Goal: Information Seeking & Learning: Learn about a topic

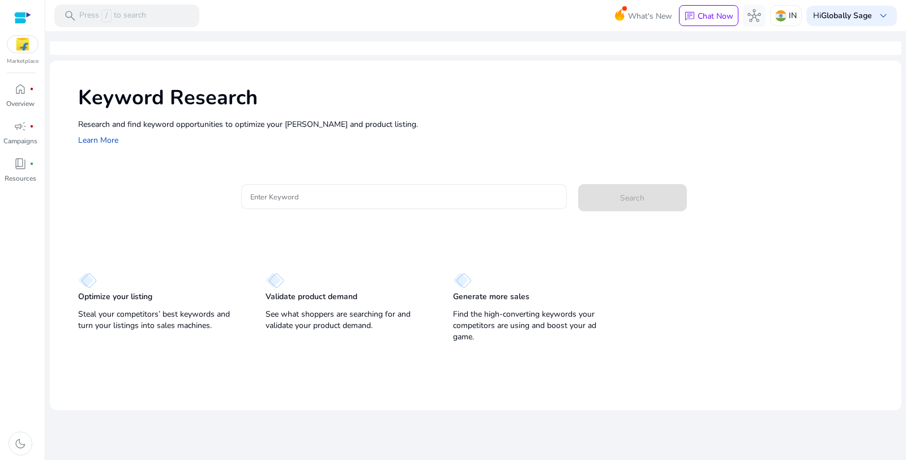
click at [330, 198] on input "Enter Keyword" at bounding box center [403, 196] width 307 height 12
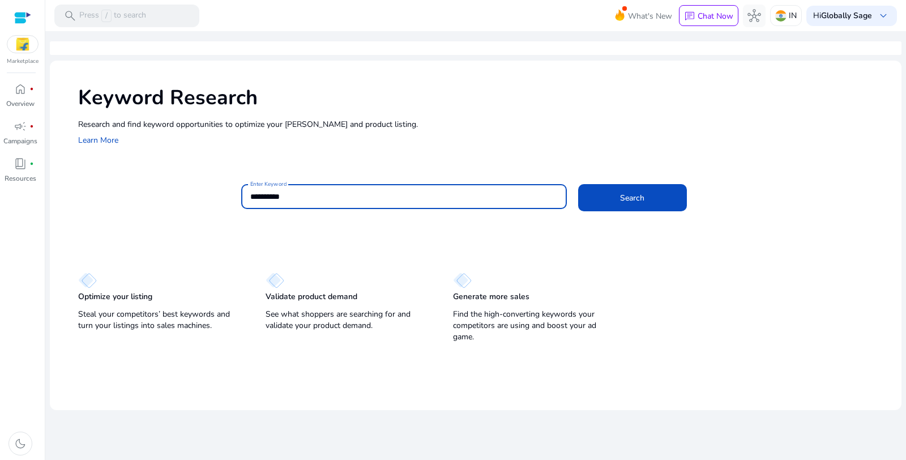
type input "**********"
click at [578, 184] on button "Search" at bounding box center [632, 197] width 109 height 27
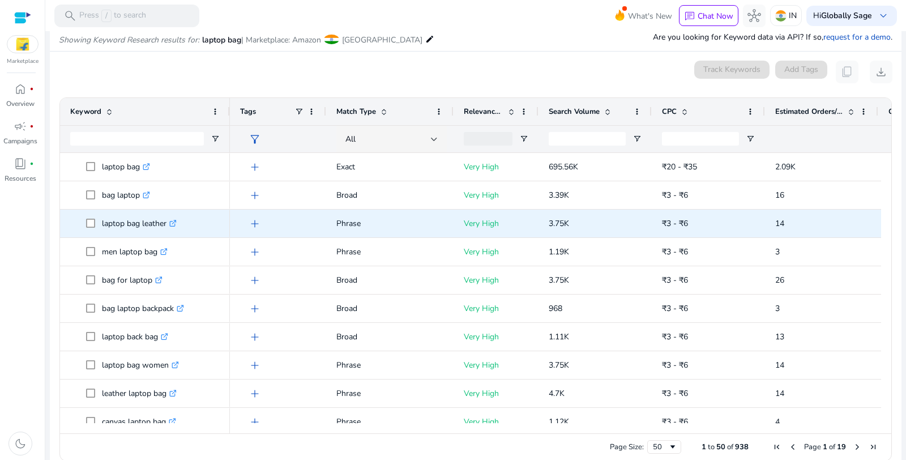
scroll to position [121, 0]
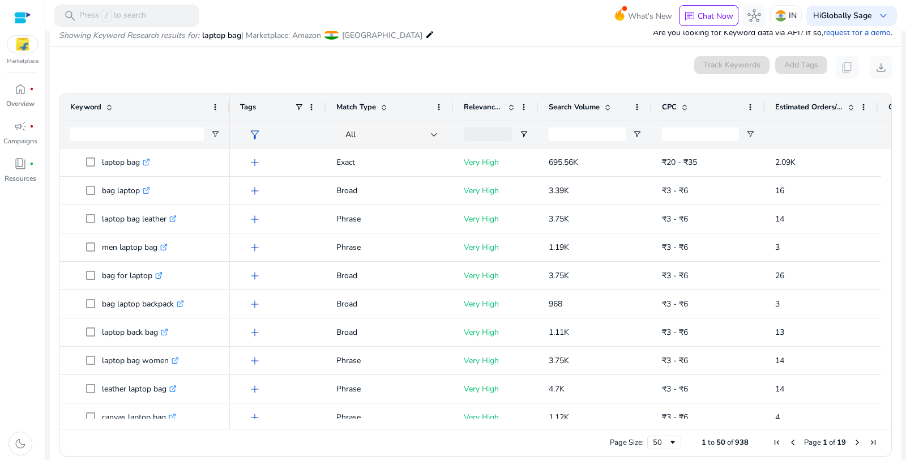
click at [563, 106] on span "Search Volume" at bounding box center [574, 107] width 51 height 10
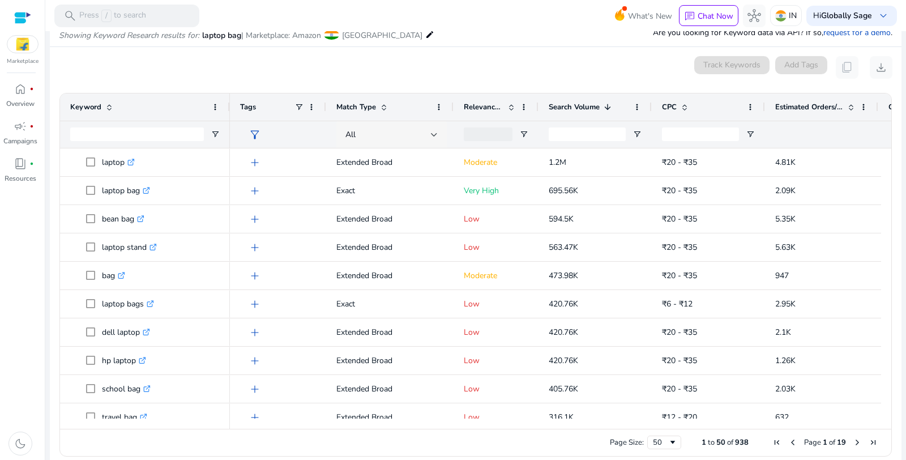
click at [399, 130] on div "All" at bounding box center [387, 135] width 85 height 12
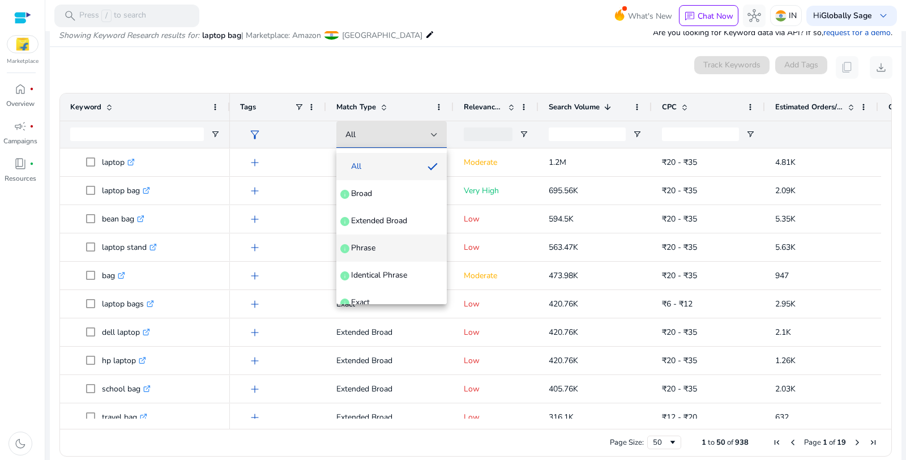
click at [396, 246] on span "Phrase info" at bounding box center [391, 247] width 92 height 11
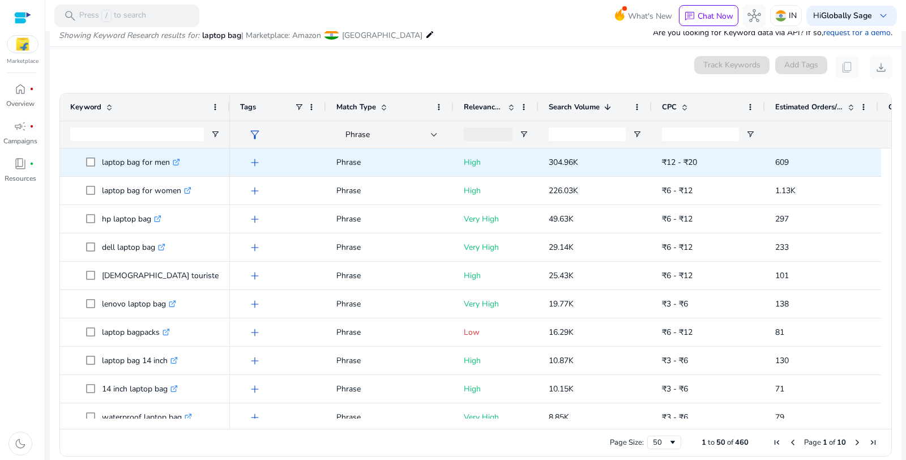
click at [136, 159] on p "laptop bag for men .st0{fill:#2c8af8}" at bounding box center [141, 162] width 78 height 23
copy p "laptop bag for men"
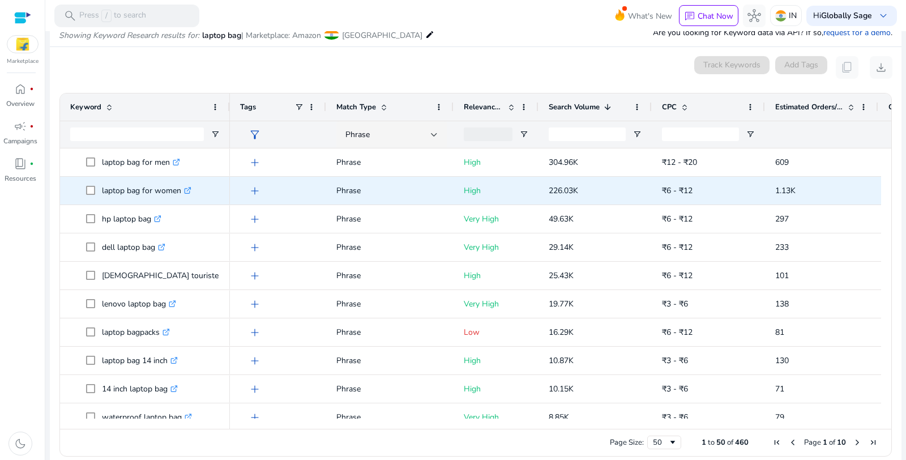
click at [132, 189] on p "laptop bag for women .st0{fill:#2c8af8}" at bounding box center [146, 190] width 89 height 23
copy p "laptop bag for women"
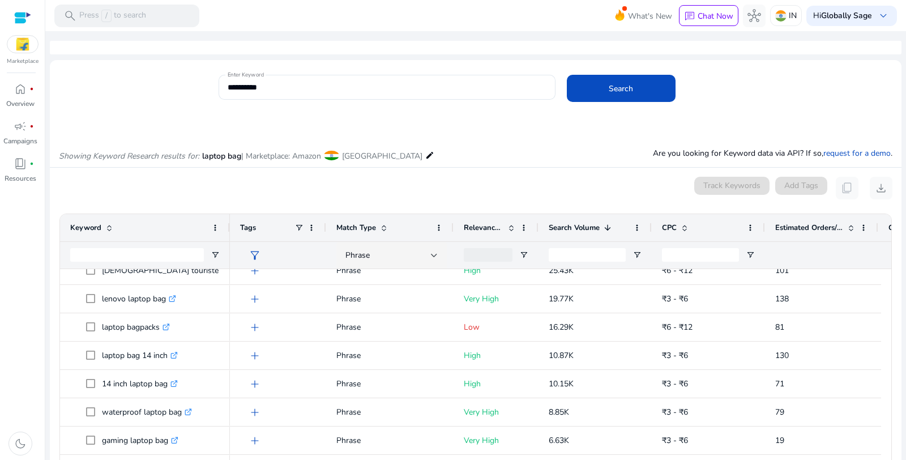
scroll to position [0, 0]
click at [380, 228] on span at bounding box center [383, 228] width 9 height 9
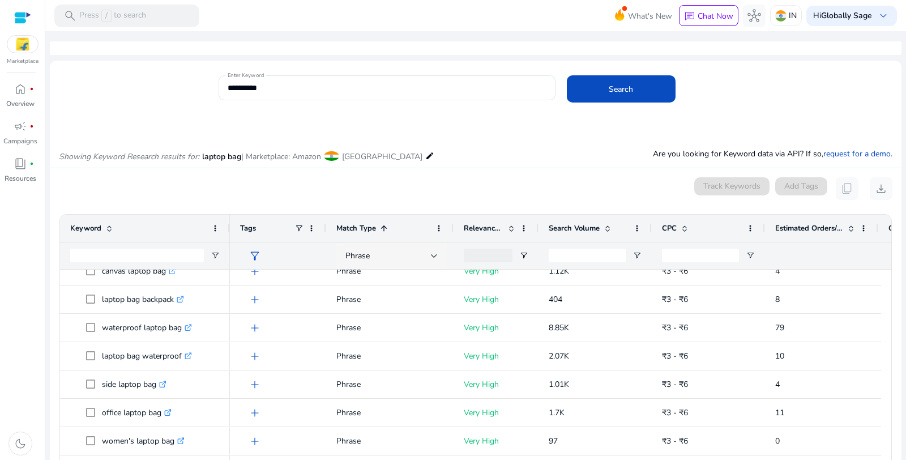
click at [373, 253] on div "Phrase" at bounding box center [387, 256] width 85 height 12
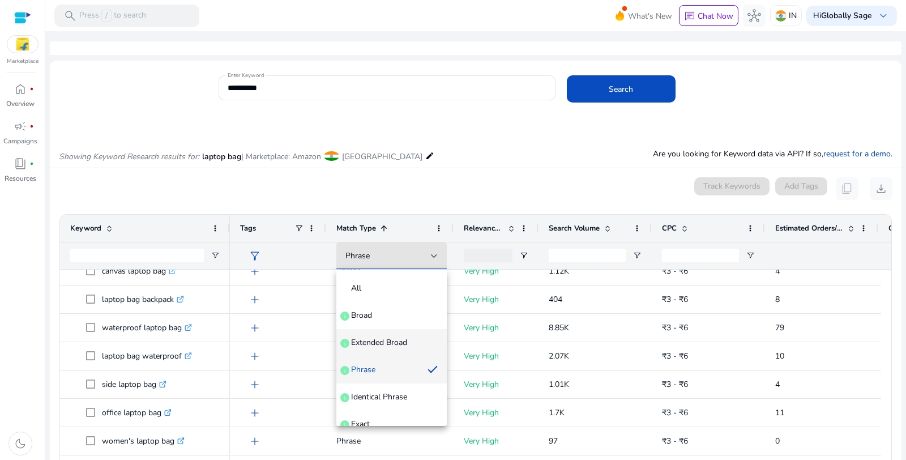
click at [366, 330] on mat-option "Extended Broad info" at bounding box center [391, 342] width 110 height 27
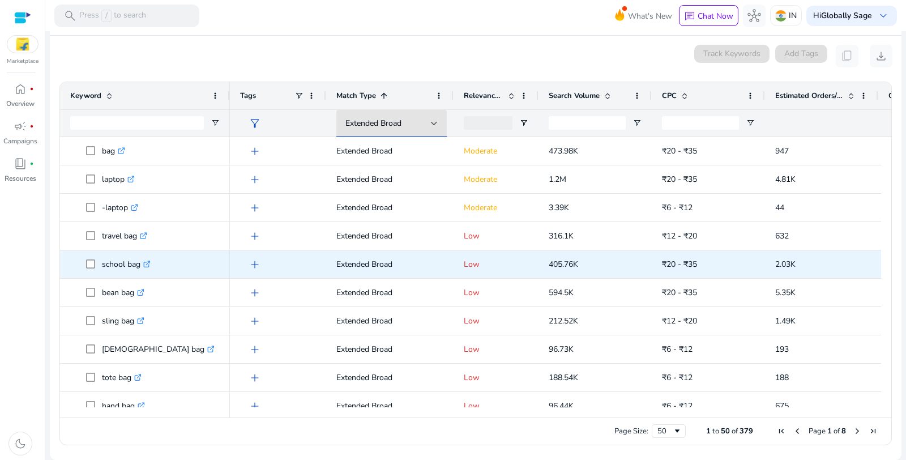
scroll to position [70, 0]
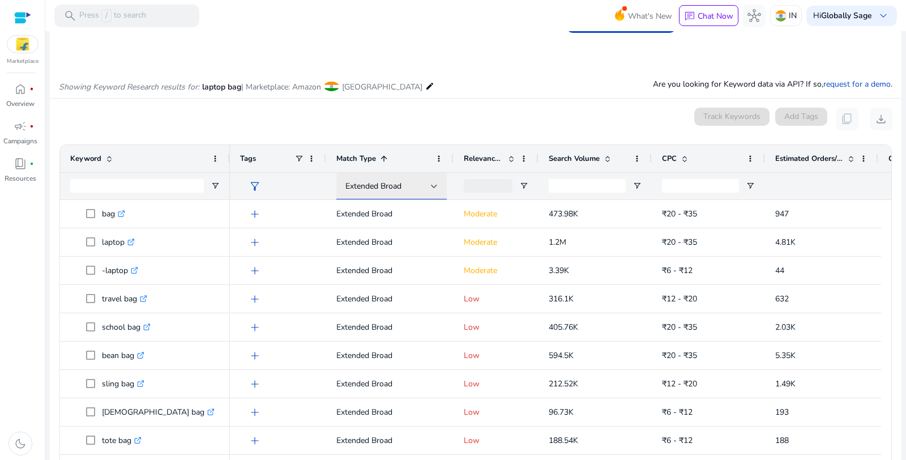
click at [397, 187] on span "Extended Broad" at bounding box center [373, 186] width 56 height 11
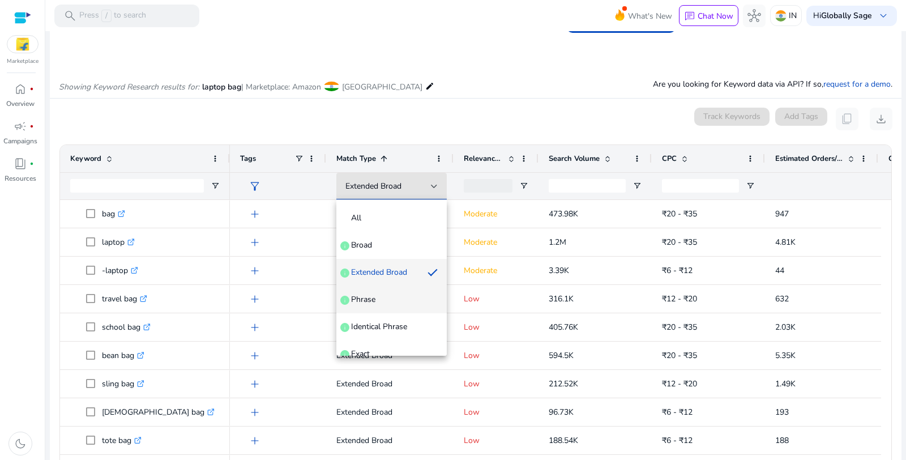
scroll to position [43, 0]
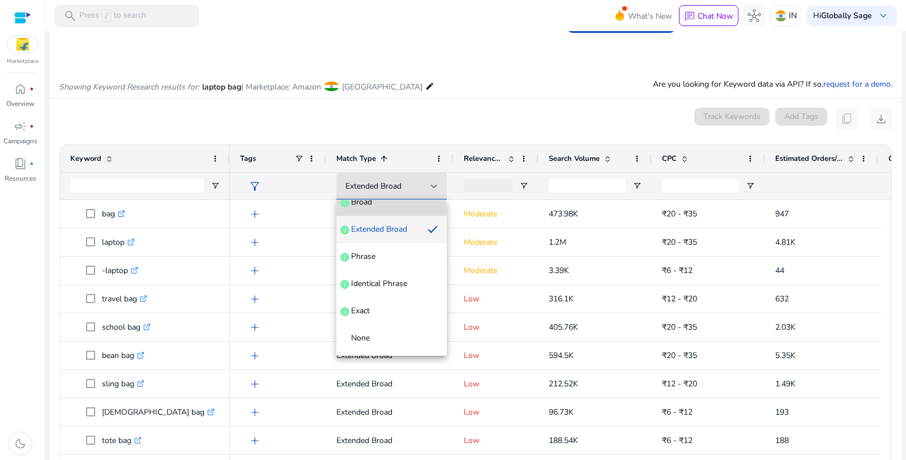
click at [378, 210] on mat-option "Broad info" at bounding box center [391, 202] width 110 height 27
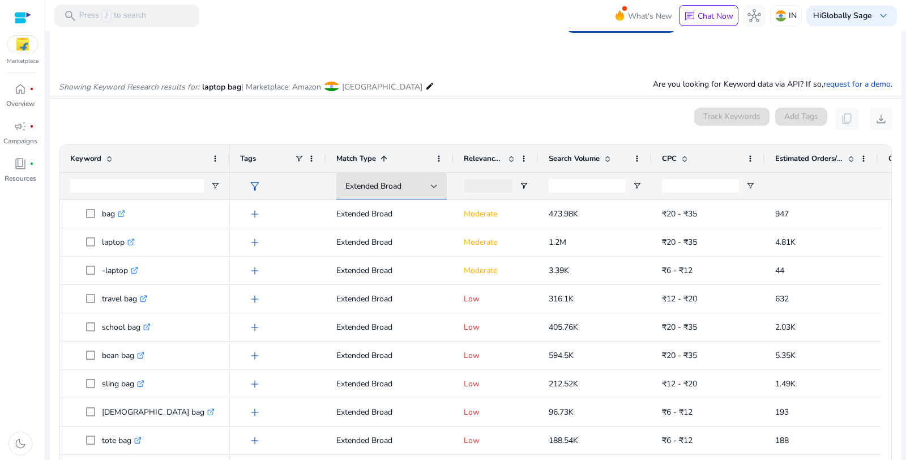
scroll to position [31, 0]
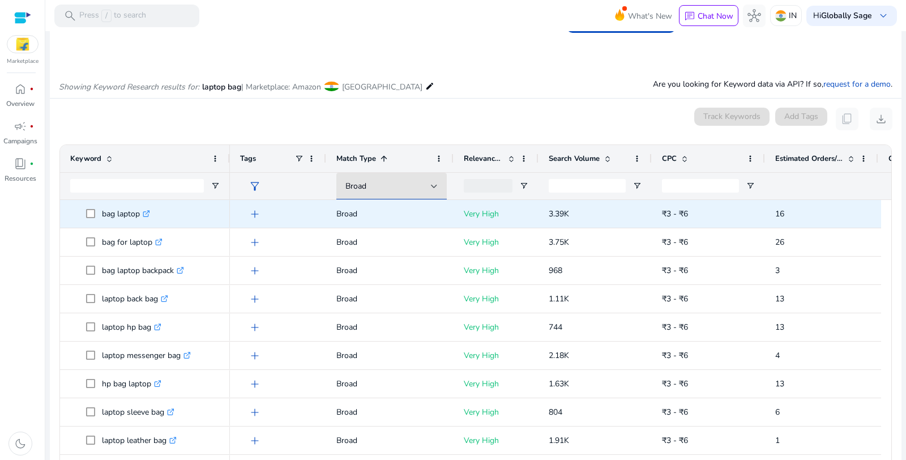
click at [127, 211] on p "bag laptop .st0{fill:#2c8af8}" at bounding box center [126, 213] width 48 height 23
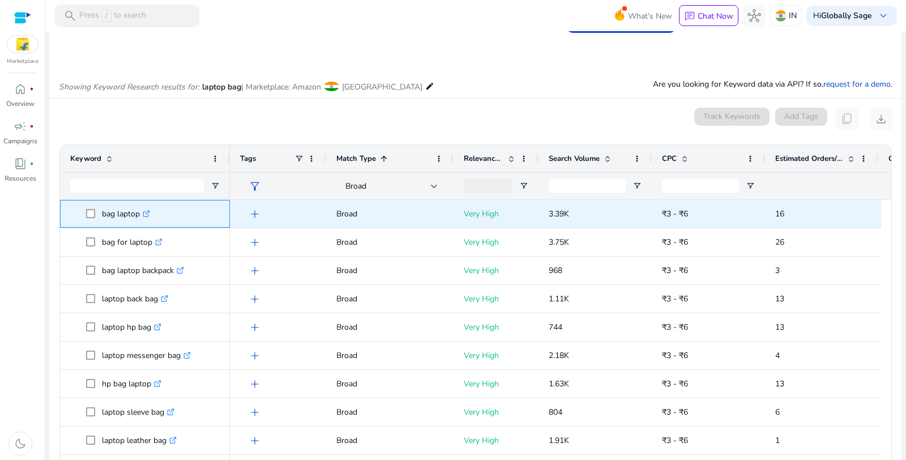
click at [127, 211] on p "bag laptop .st0{fill:#2c8af8}" at bounding box center [126, 213] width 48 height 23
copy p "bag laptop"
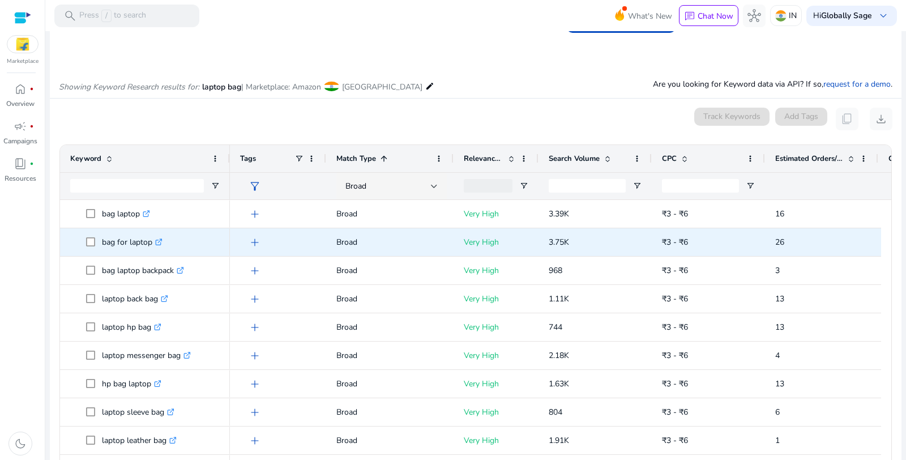
click at [129, 242] on p "bag for laptop .st0{fill:#2c8af8}" at bounding box center [132, 241] width 61 height 23
copy p "bag for laptop"
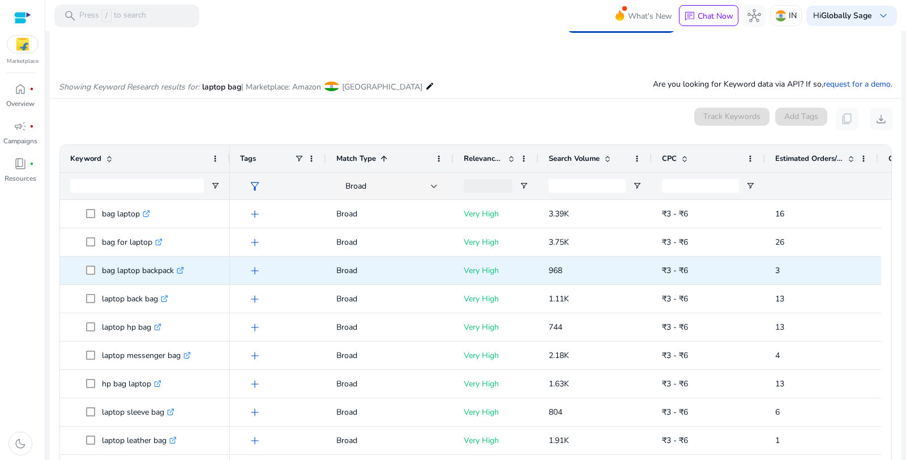
click at [126, 272] on p "bag laptop backpack .st0{fill:#2c8af8}" at bounding box center [143, 270] width 82 height 23
copy p "bag laptop backpack"
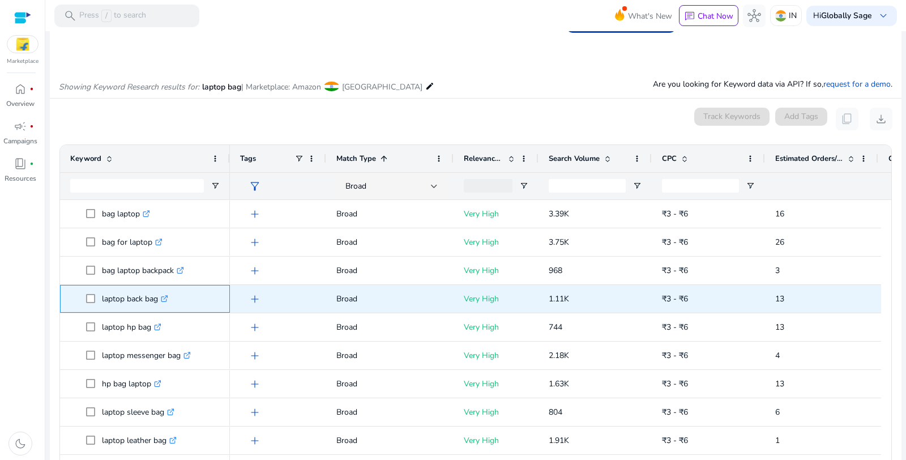
click at [129, 298] on p "laptop back bag .st0{fill:#2c8af8}" at bounding box center [135, 298] width 66 height 23
copy p "laptop back bag"
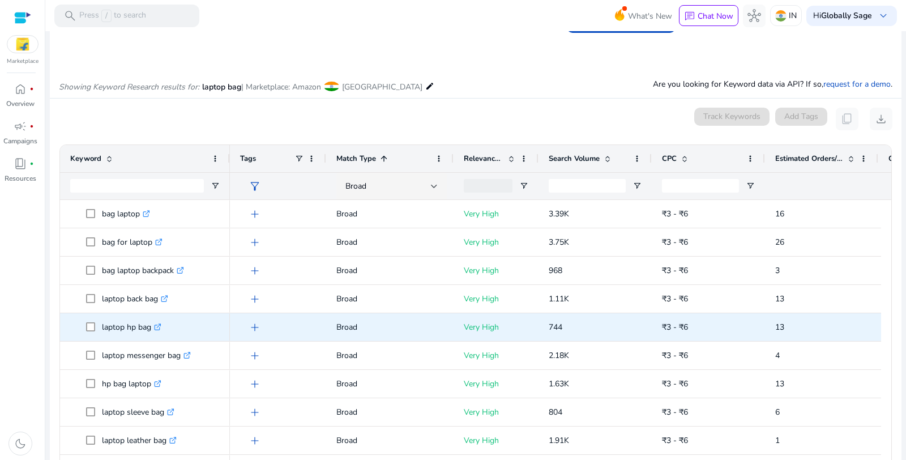
click at [129, 324] on p "laptop hp bag .st0{fill:#2c8af8}" at bounding box center [131, 326] width 59 height 23
copy p "laptop hp bag"
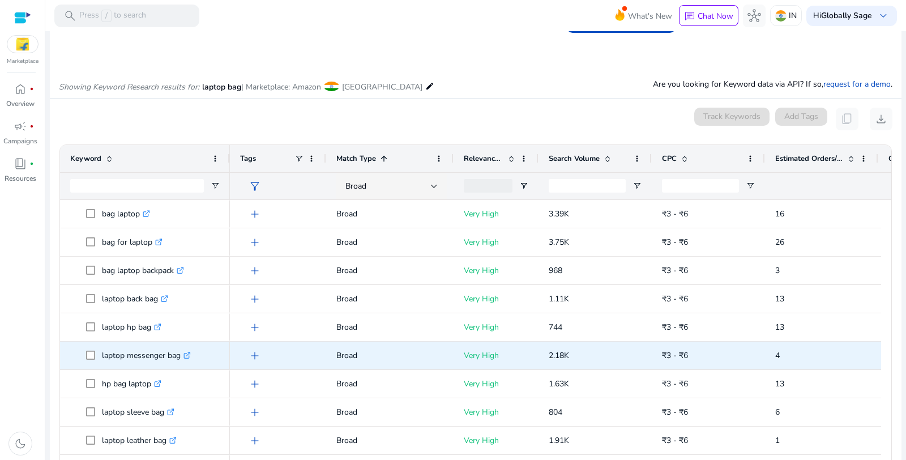
click at [142, 355] on p "laptop messenger bag .st0{fill:#2c8af8}" at bounding box center [146, 355] width 89 height 23
copy p "laptop messenger bag"
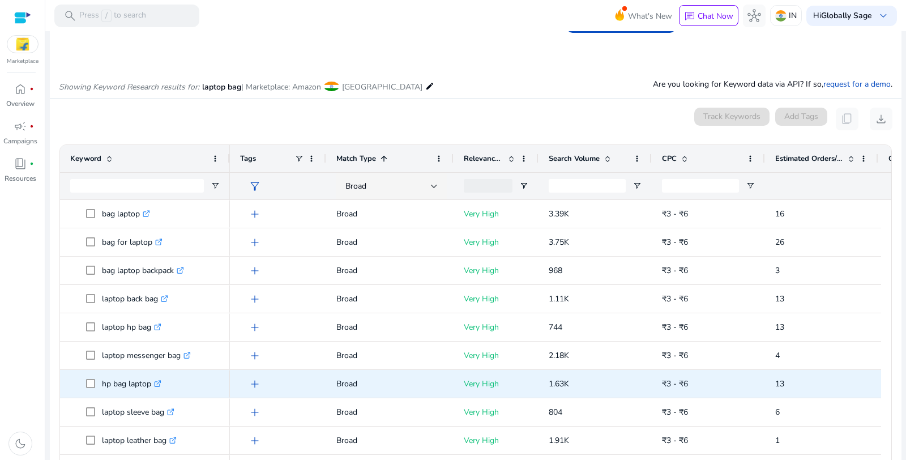
click at [126, 382] on p "hp bag laptop .st0{fill:#2c8af8}" at bounding box center [131, 383] width 59 height 23
copy p "hp bag laptop"
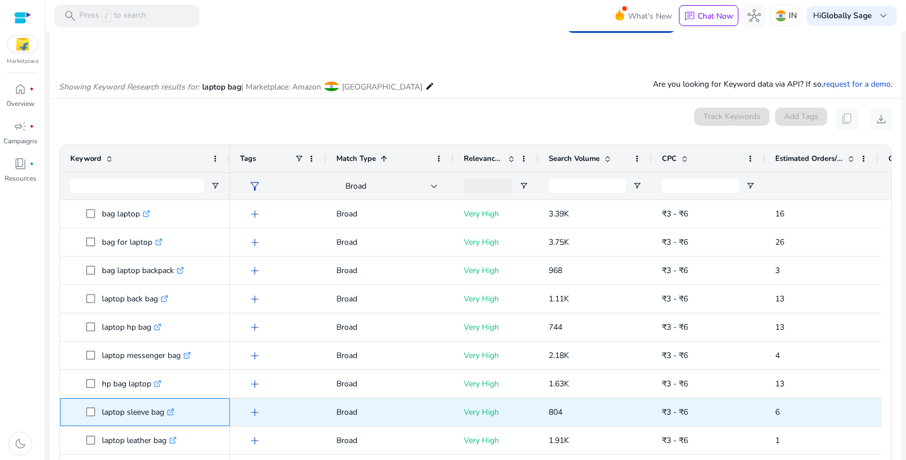
click at [117, 408] on p "laptop sleeve bag .st0{fill:#2c8af8}" at bounding box center [138, 411] width 72 height 23
copy p "laptop sleeve bag"
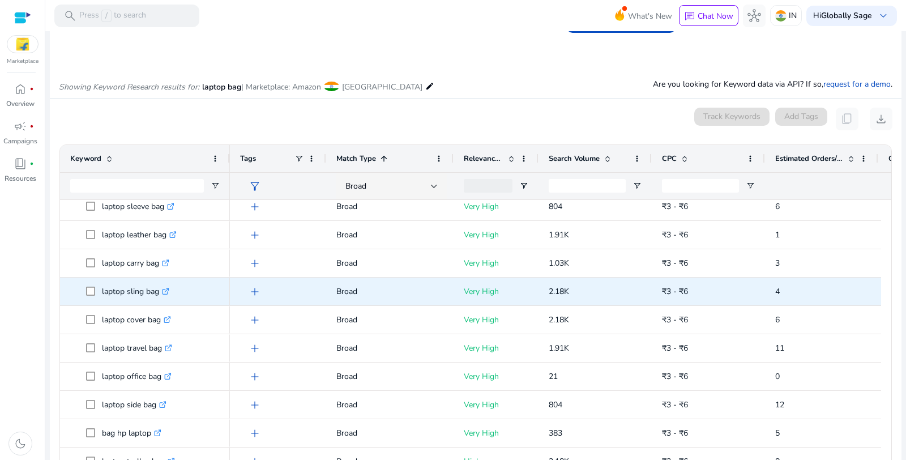
scroll to position [189, 0]
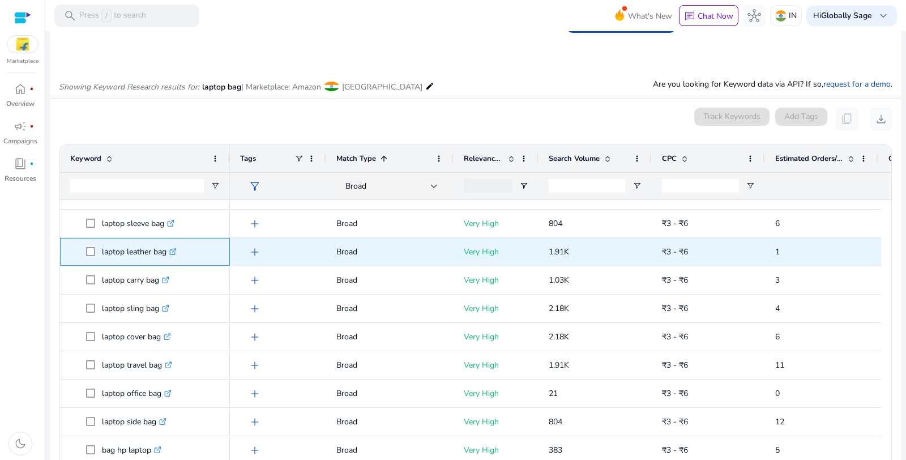
click at [136, 251] on p "laptop leather bag .st0{fill:#2c8af8}" at bounding box center [139, 251] width 75 height 23
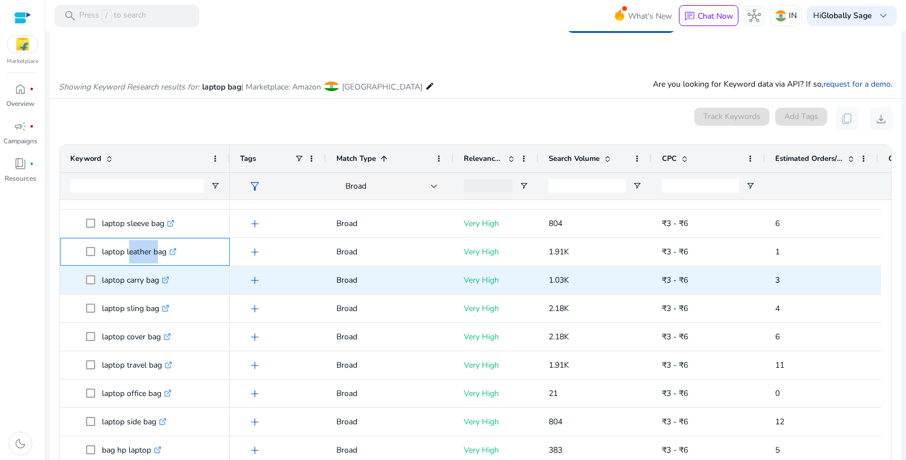
copy p "laptop leather bag"
click at [130, 278] on p "laptop carry bag .st0{fill:#2c8af8}" at bounding box center [135, 279] width 67 height 23
copy p "laptop carry bag"
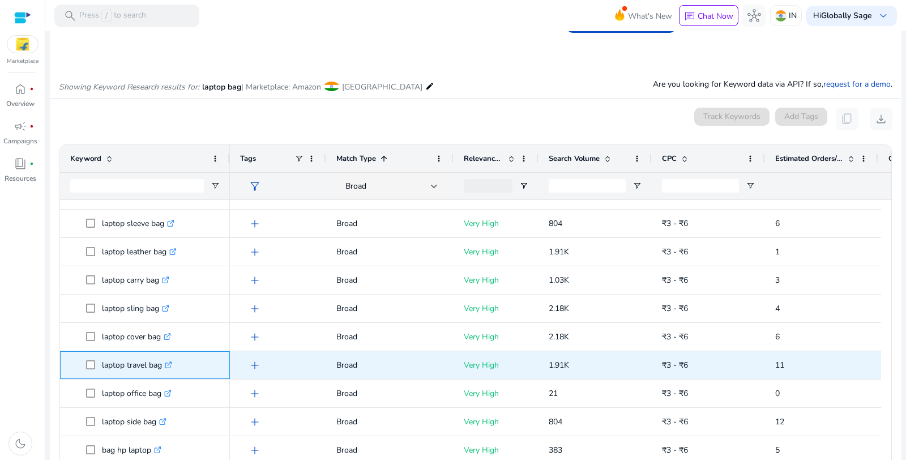
click at [138, 364] on p "laptop travel bag .st0{fill:#2c8af8}" at bounding box center [137, 364] width 70 height 23
copy p "laptop travel bag"
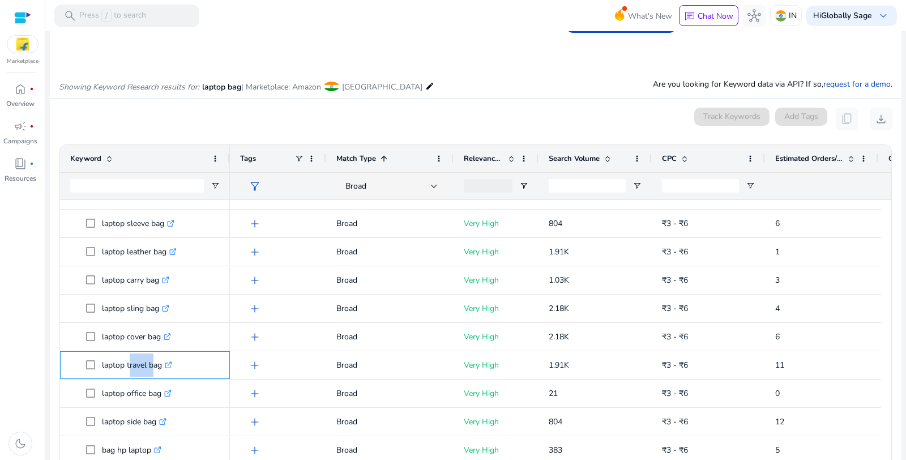
scroll to position [314, 0]
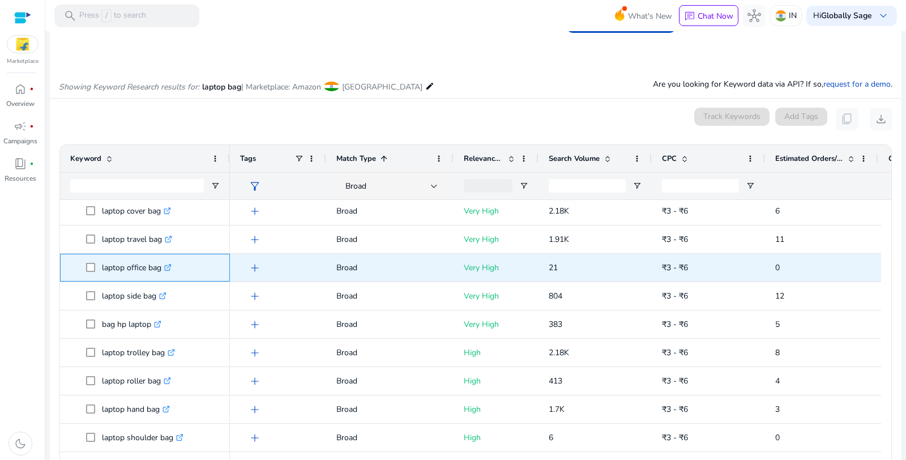
click at [138, 261] on p "laptop office bag .st0{fill:#2c8af8}" at bounding box center [137, 267] width 70 height 23
copy p "laptop office bag"
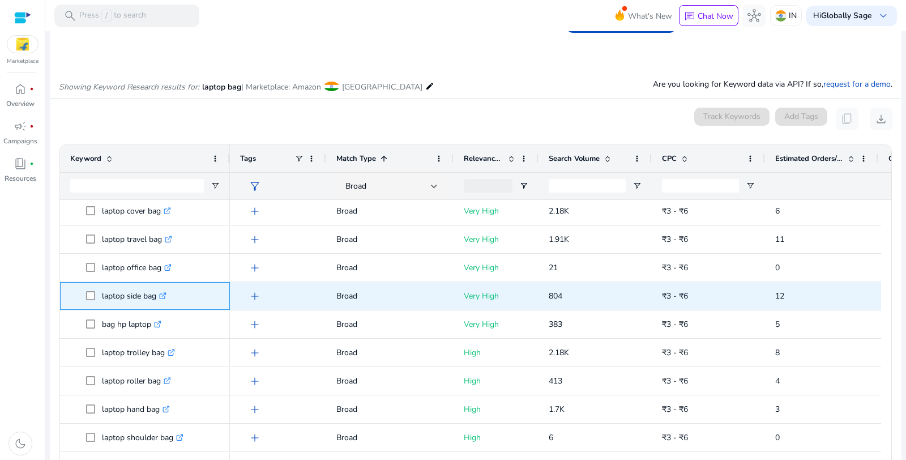
click at [130, 295] on p "laptop side bag .st0{fill:#2c8af8}" at bounding box center [134, 295] width 65 height 23
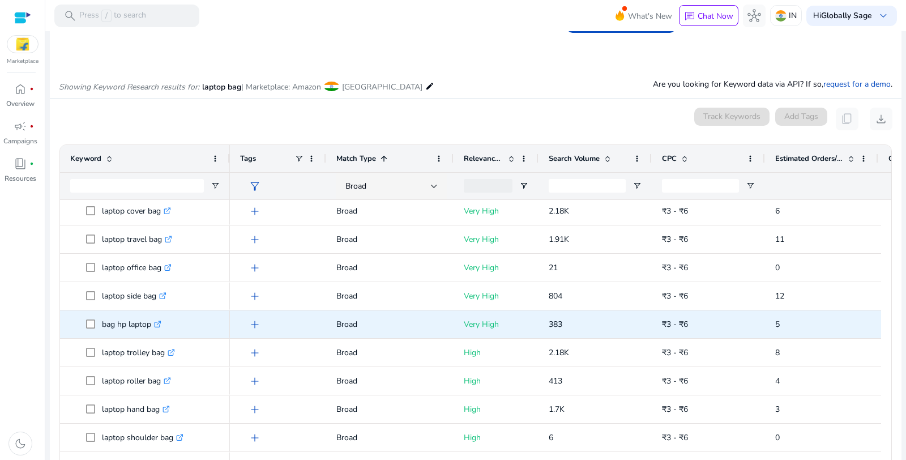
click at [132, 323] on p "bag hp laptop .st0{fill:#2c8af8}" at bounding box center [131, 324] width 59 height 23
copy p "bag hp laptop"
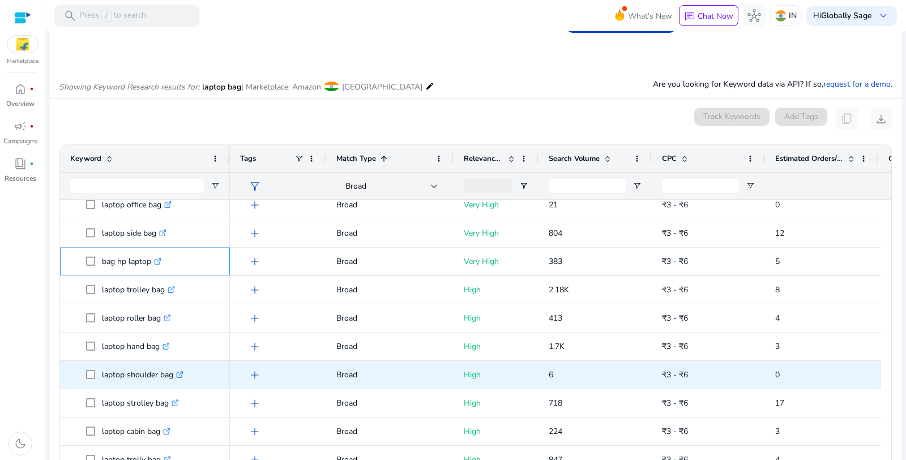
scroll to position [440, 0]
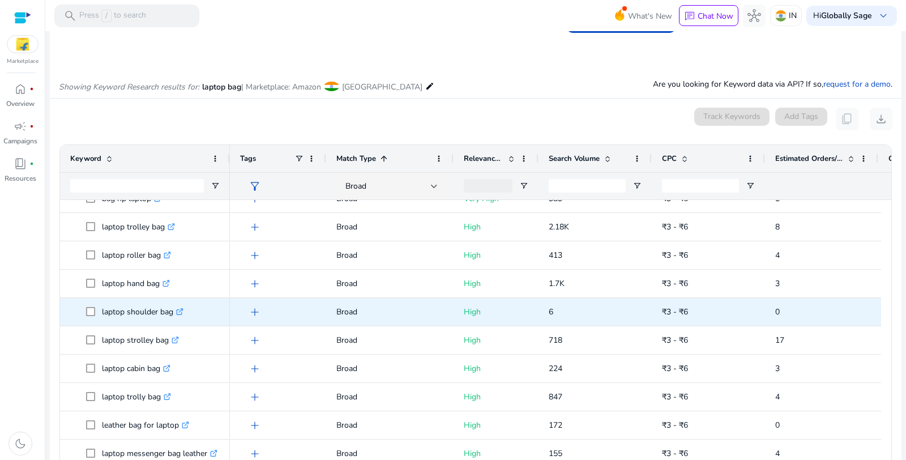
click at [143, 309] on p "laptop shoulder bag .st0{fill:#2c8af8}" at bounding box center [143, 311] width 82 height 23
copy p "laptop shoulder bag"
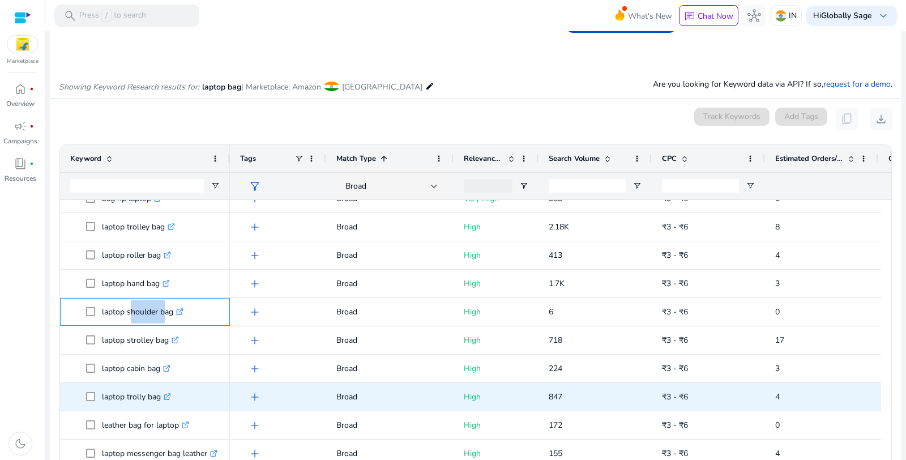
scroll to position [484, 0]
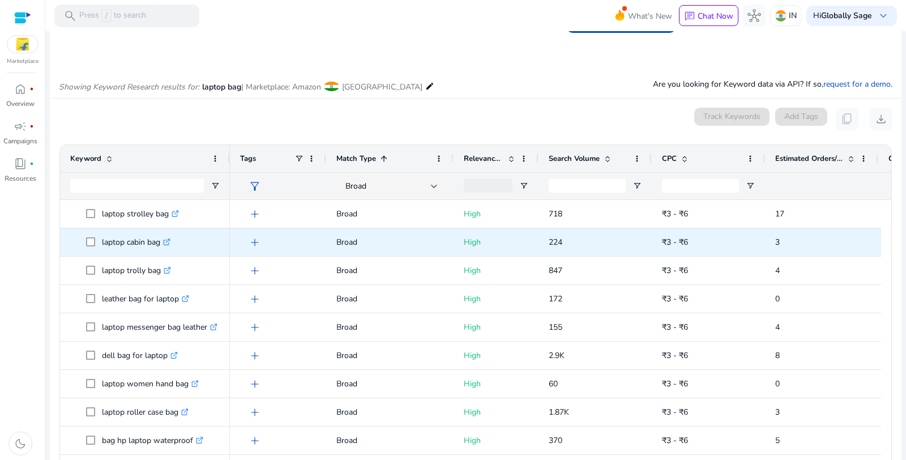
click at [132, 241] on p "laptop cabin bag .st0{fill:#2c8af8}" at bounding box center [136, 241] width 69 height 23
copy p "laptop cabin bag"
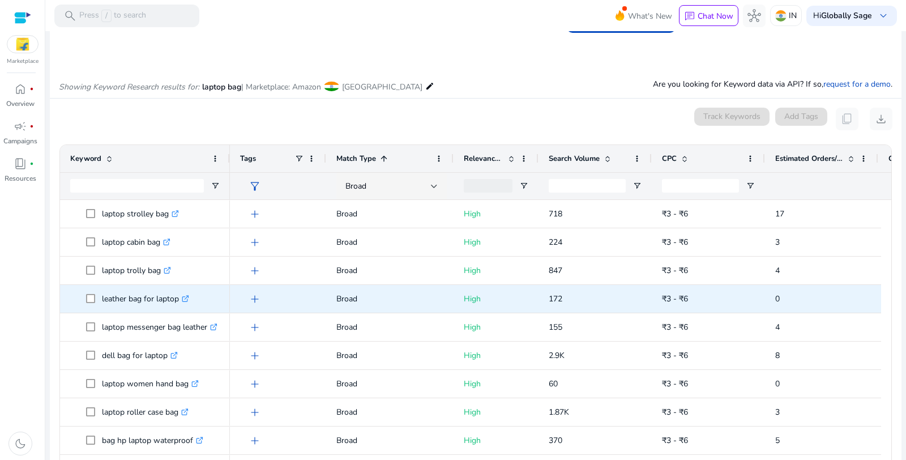
click at [157, 296] on p "leather bag for laptop .st0{fill:#2c8af8}" at bounding box center [145, 298] width 87 height 23
copy p "leather bag for laptop"
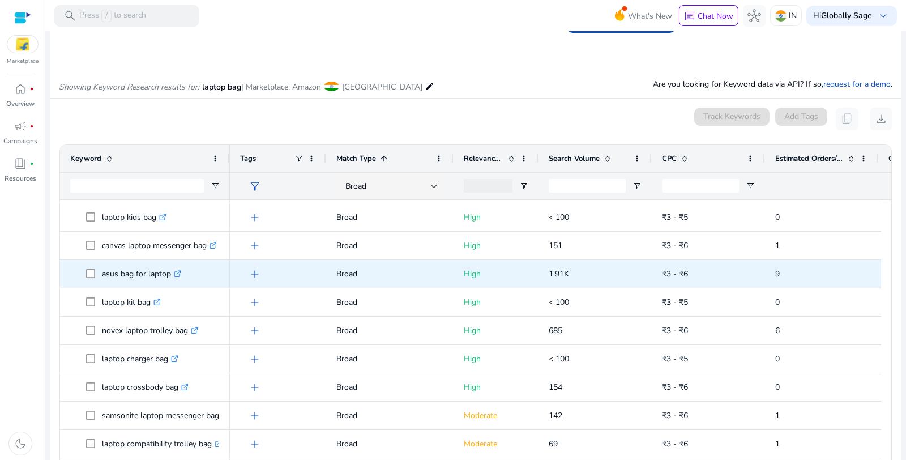
scroll to position [880, 0]
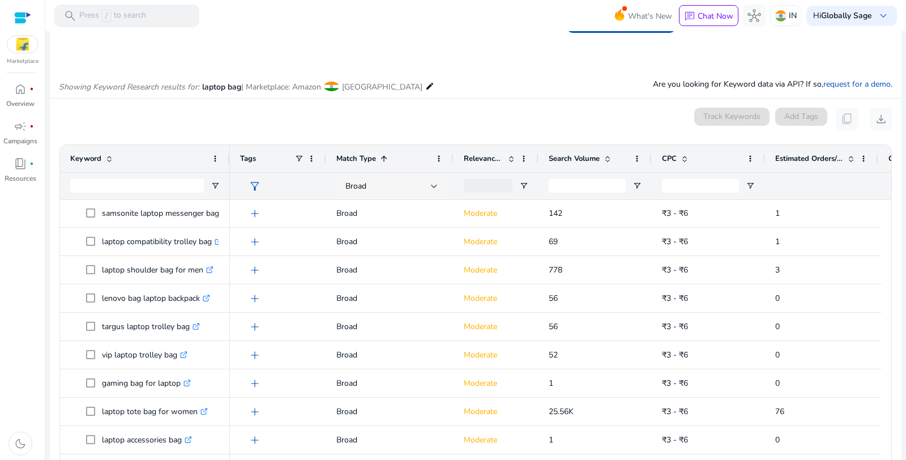
click at [417, 185] on div "Broad" at bounding box center [387, 186] width 85 height 12
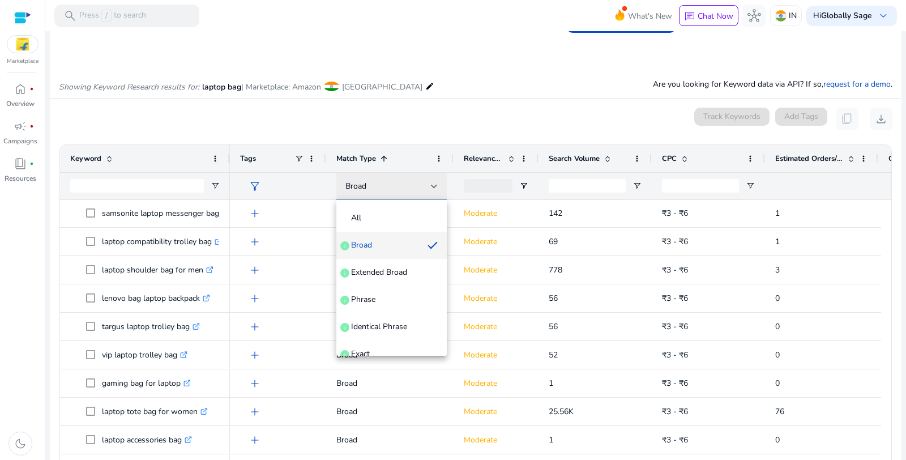
click at [417, 185] on div at bounding box center [453, 230] width 906 height 460
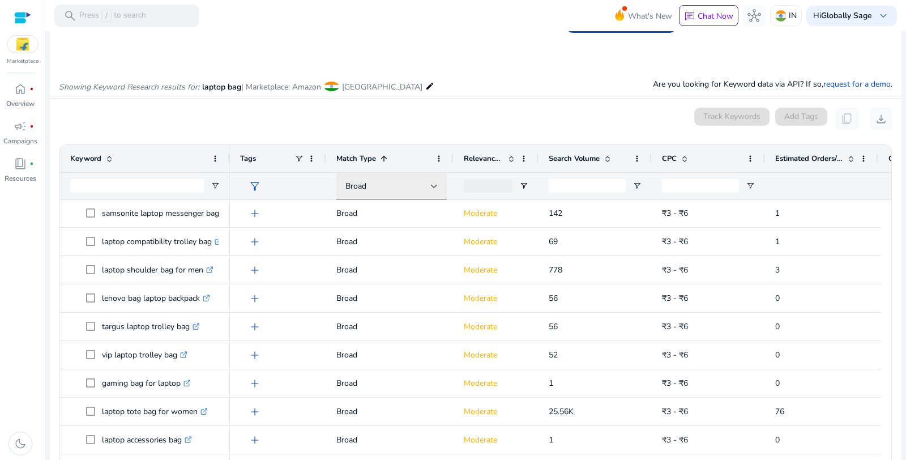
click at [417, 185] on div "Broad" at bounding box center [387, 186] width 85 height 12
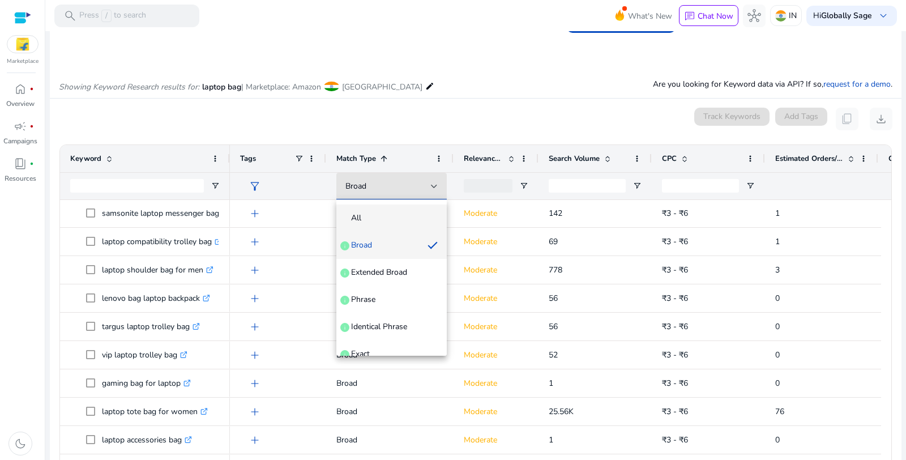
click at [362, 222] on span "All" at bounding box center [391, 217] width 92 height 11
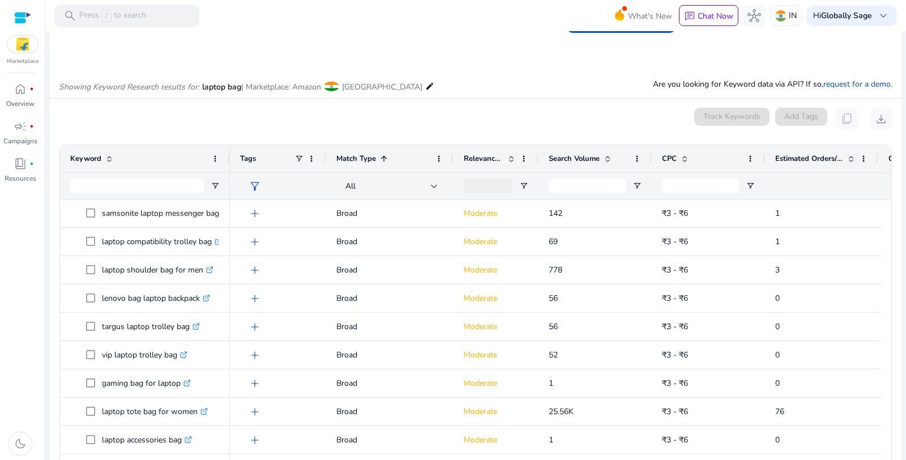
click at [495, 160] on span "Relevance Score" at bounding box center [484, 158] width 40 height 10
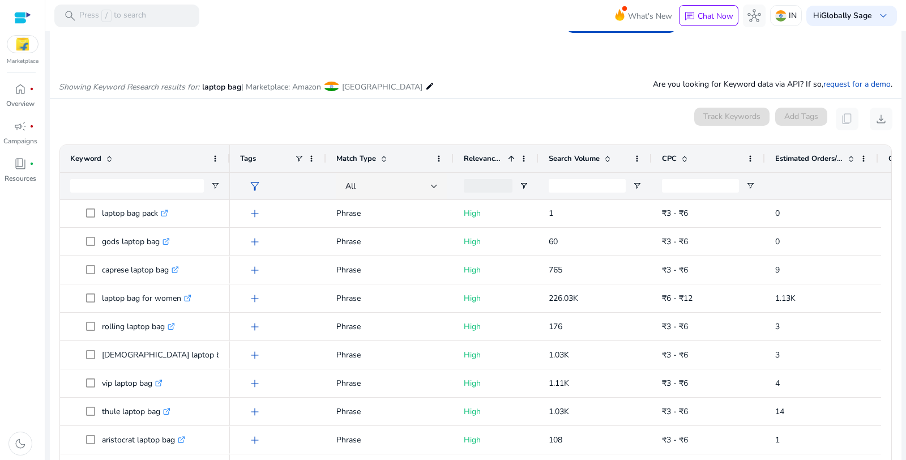
click at [495, 160] on span "Relevance Score" at bounding box center [484, 158] width 40 height 10
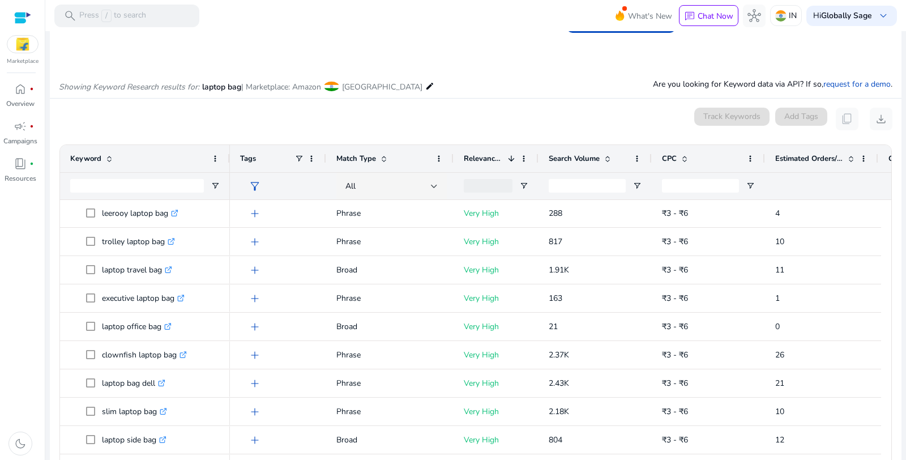
click at [572, 163] on span "Search Volume" at bounding box center [574, 158] width 51 height 10
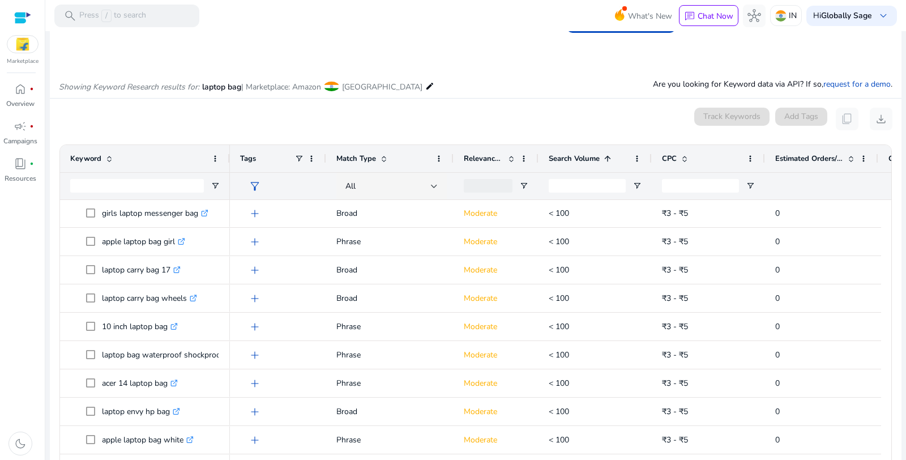
click at [572, 163] on span "Search Volume" at bounding box center [574, 158] width 51 height 10
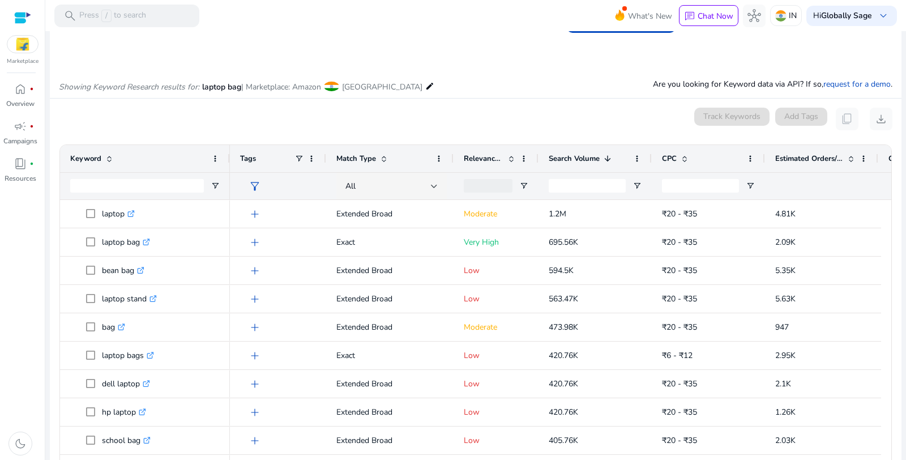
click at [591, 165] on div "Search Volume 1" at bounding box center [589, 159] width 80 height 22
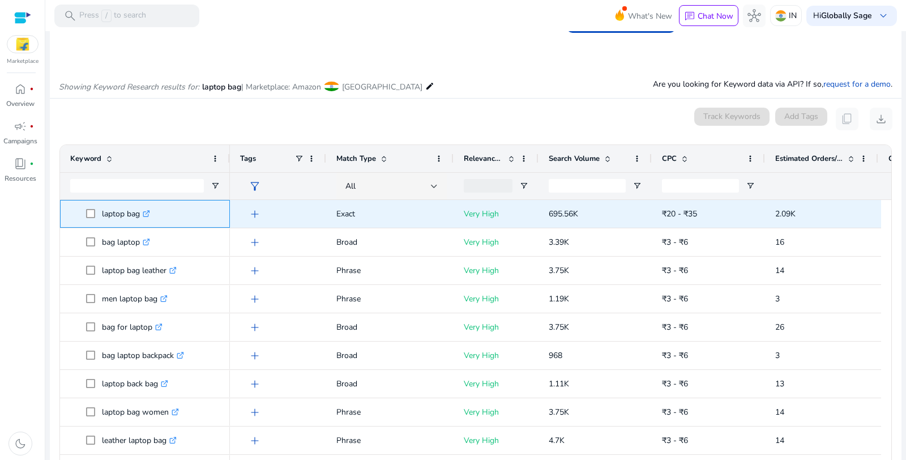
click at [114, 210] on p "laptop bag .st0{fill:#2c8af8}" at bounding box center [126, 213] width 48 height 23
copy p "laptop bag"
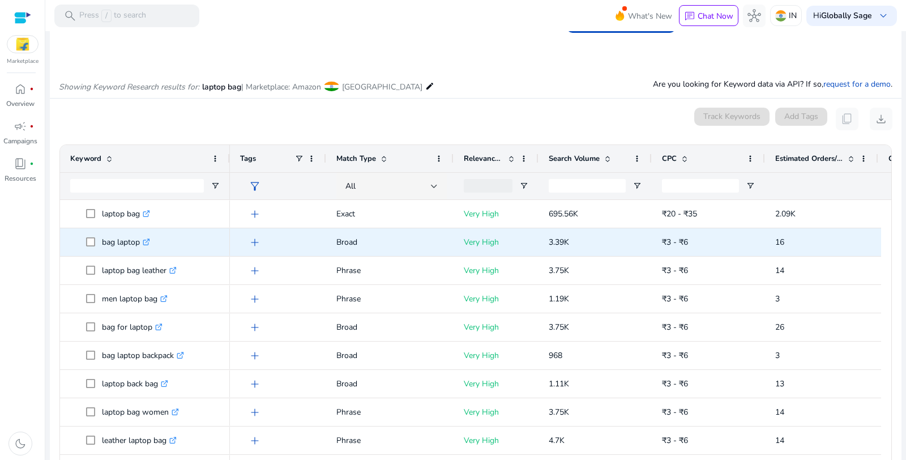
click at [112, 239] on p "bag laptop .st0{fill:#2c8af8}" at bounding box center [126, 241] width 48 height 23
copy p "bag laptop"
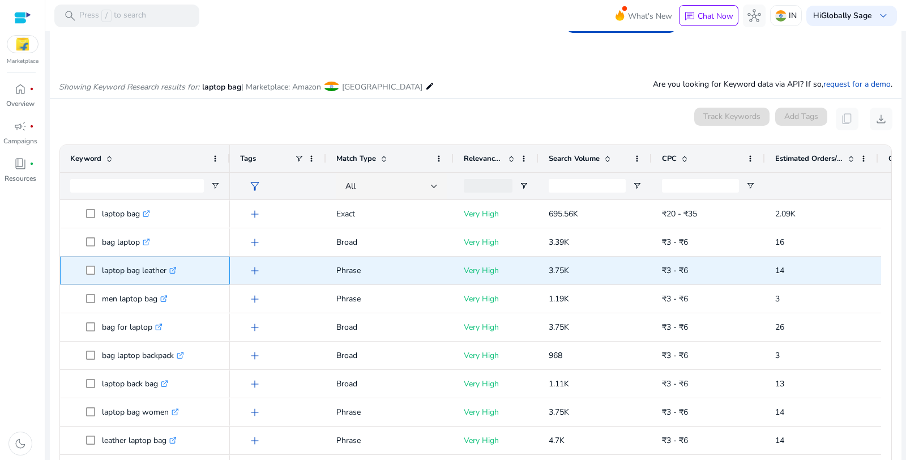
click at [123, 271] on p "laptop bag leather .st0{fill:#2c8af8}" at bounding box center [139, 270] width 75 height 23
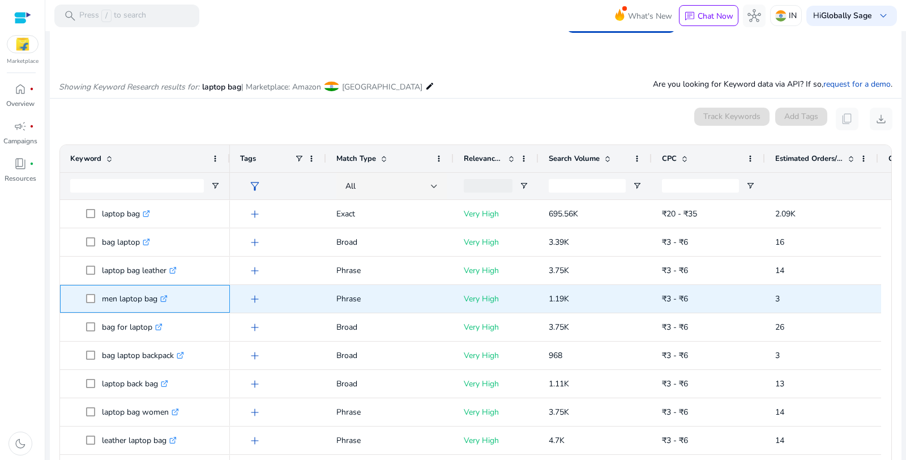
click at [130, 298] on p "men laptop bag .st0{fill:#2c8af8}" at bounding box center [135, 298] width 66 height 23
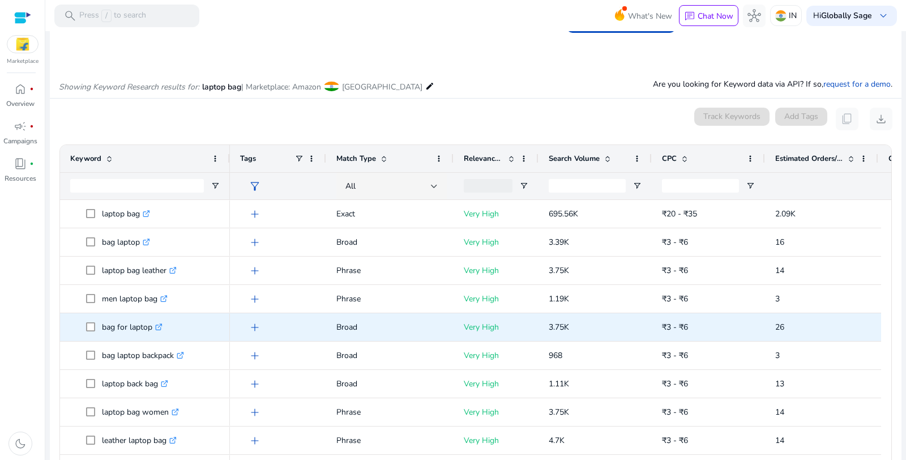
click at [132, 320] on p "bag for laptop .st0{fill:#2c8af8}" at bounding box center [132, 326] width 61 height 23
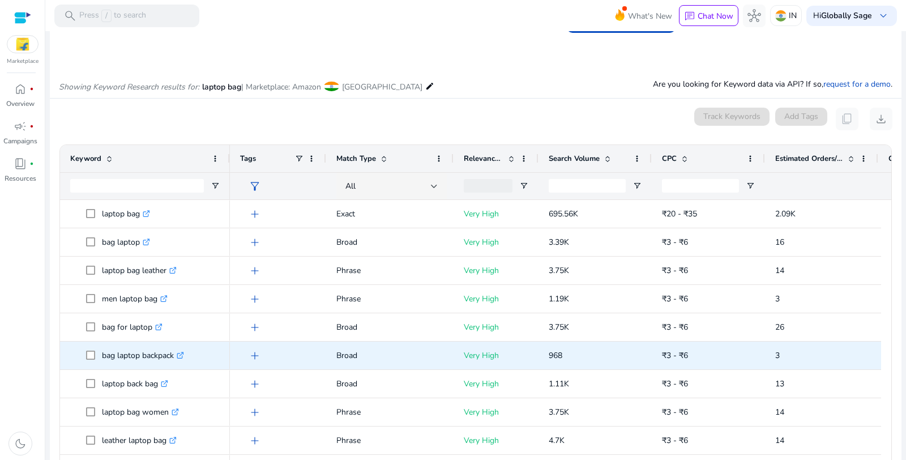
click at [139, 357] on p "bag laptop backpack .st0{fill:#2c8af8}" at bounding box center [143, 355] width 82 height 23
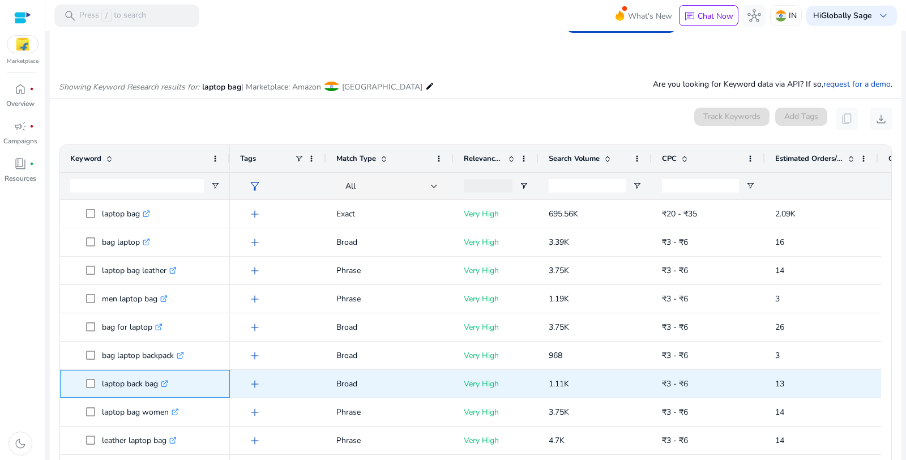
click at [129, 379] on p "laptop back bag .st0{fill:#2c8af8}" at bounding box center [135, 383] width 66 height 23
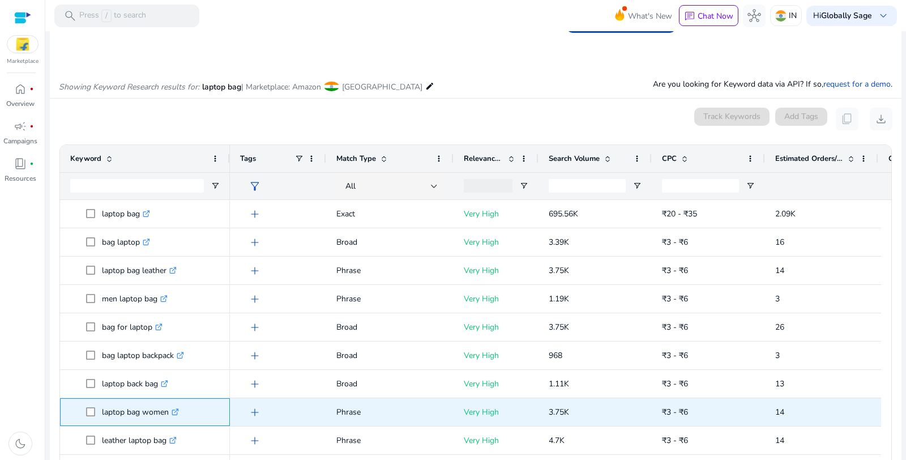
click at [131, 410] on p "laptop bag women .st0{fill:#2c8af8}" at bounding box center [140, 411] width 77 height 23
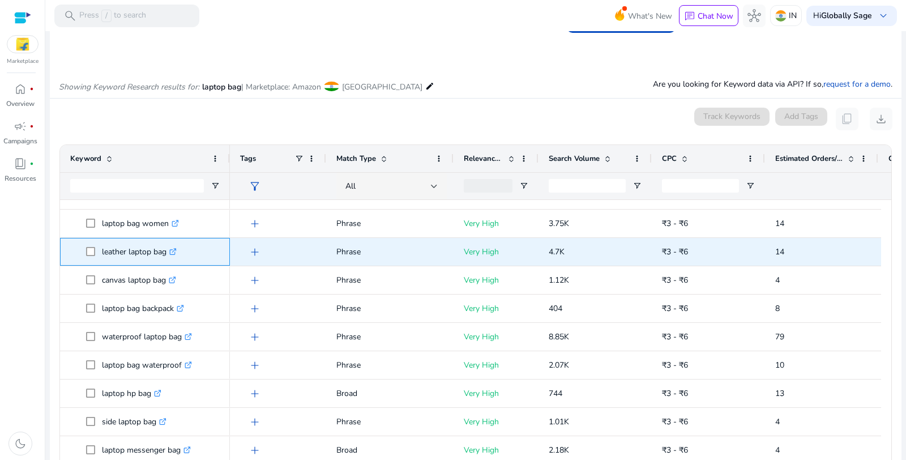
click at [142, 251] on p "leather laptop bag .st0{fill:#2c8af8}" at bounding box center [139, 251] width 75 height 23
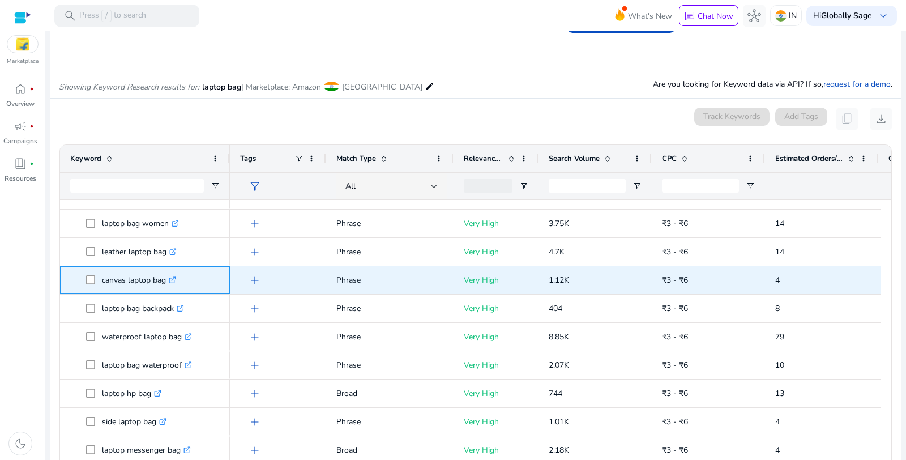
click at [148, 280] on p "canvas laptop bag .st0{fill:#2c8af8}" at bounding box center [139, 279] width 74 height 23
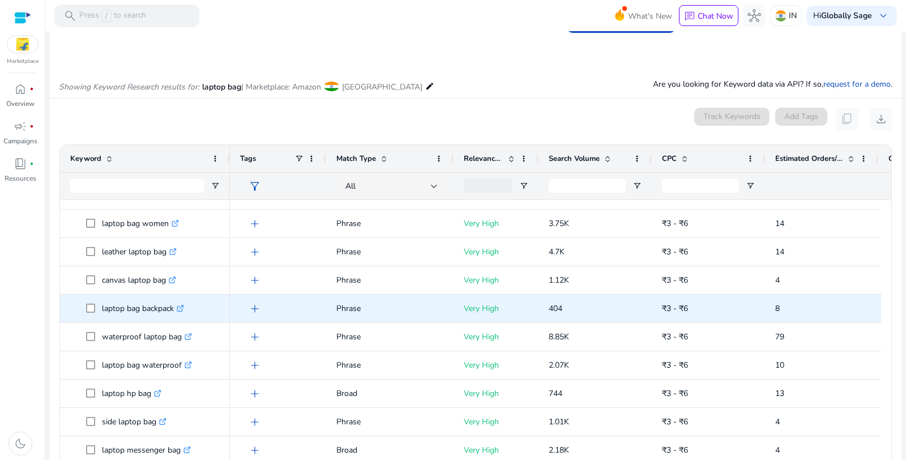
click at [132, 306] on p "laptop bag backpack .st0{fill:#2c8af8}" at bounding box center [143, 308] width 82 height 23
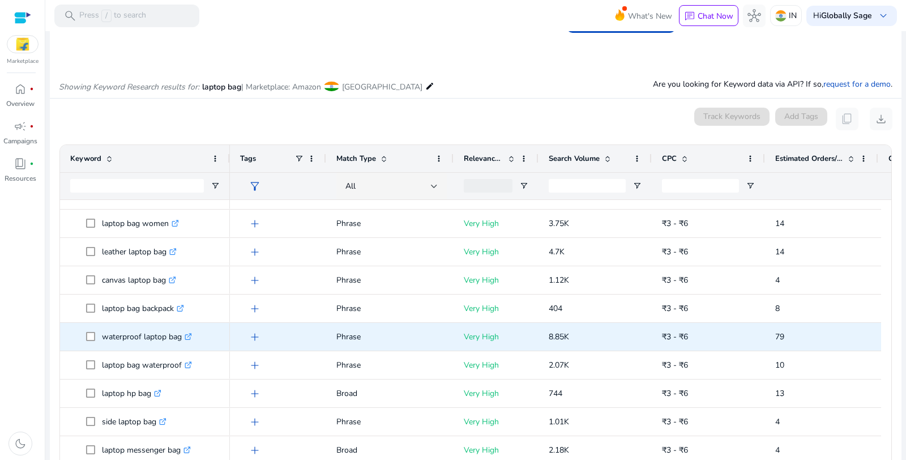
click at [133, 332] on p "waterproof laptop bag .st0{fill:#2c8af8}" at bounding box center [147, 336] width 90 height 23
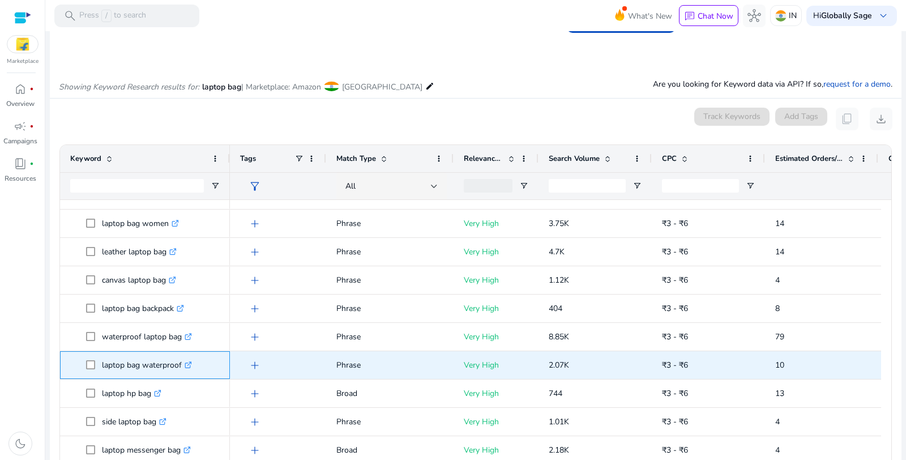
click at [114, 366] on p "laptop bag waterproof .st0{fill:#2c8af8}" at bounding box center [147, 364] width 90 height 23
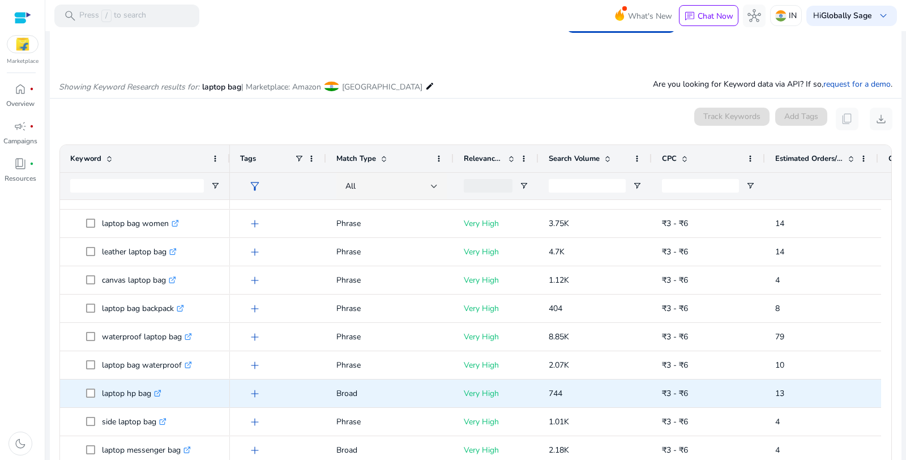
click at [123, 390] on p "laptop hp bag .st0{fill:#2c8af8}" at bounding box center [131, 393] width 59 height 23
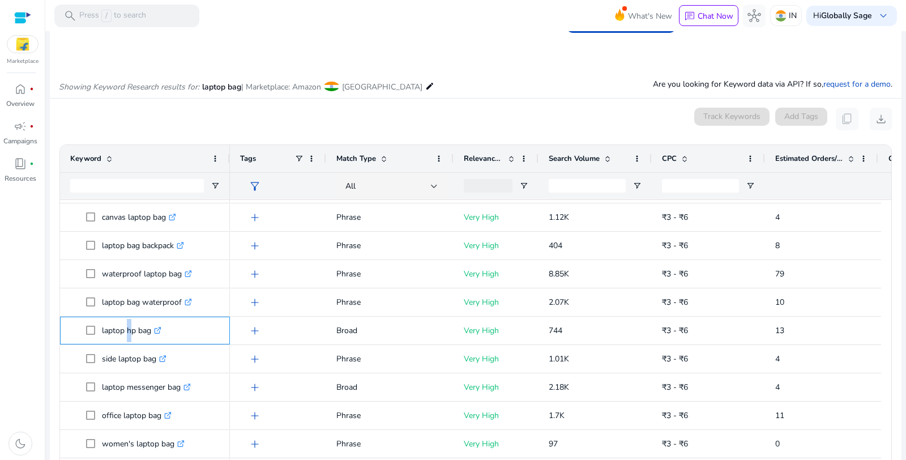
scroll to position [314, 0]
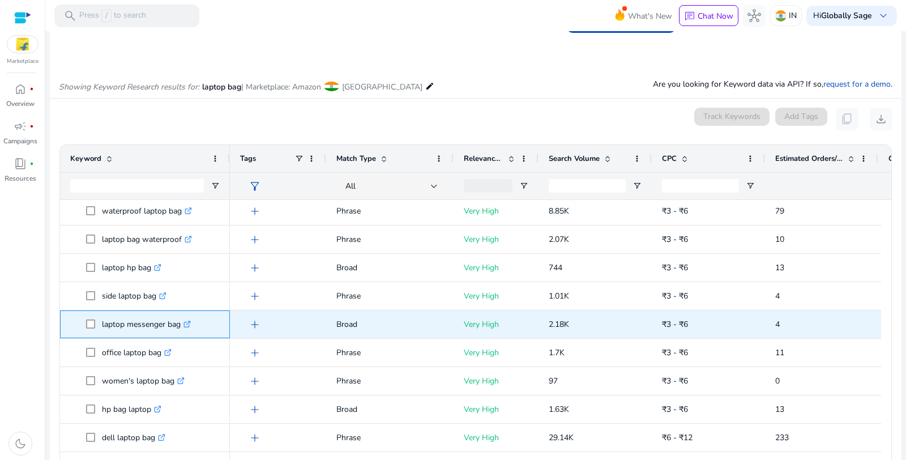
click at [132, 322] on p "laptop messenger bag .st0{fill:#2c8af8}" at bounding box center [146, 324] width 89 height 23
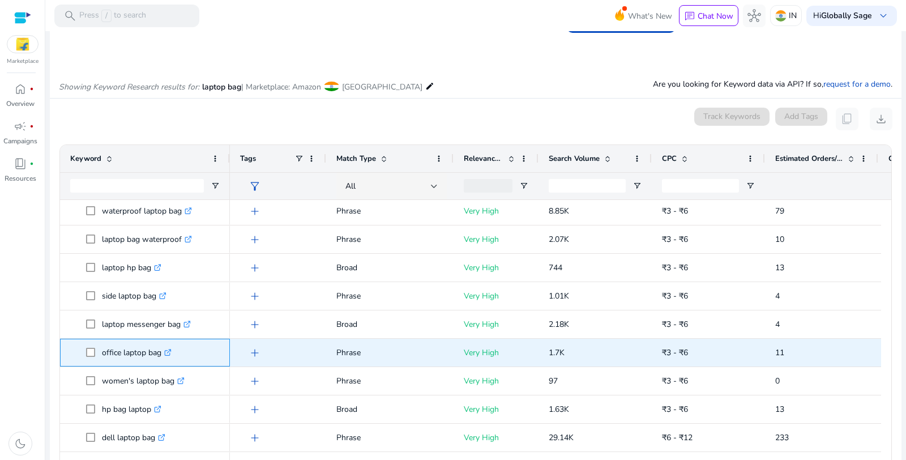
click at [131, 352] on p "office laptop bag .st0{fill:#2c8af8}" at bounding box center [137, 352] width 70 height 23
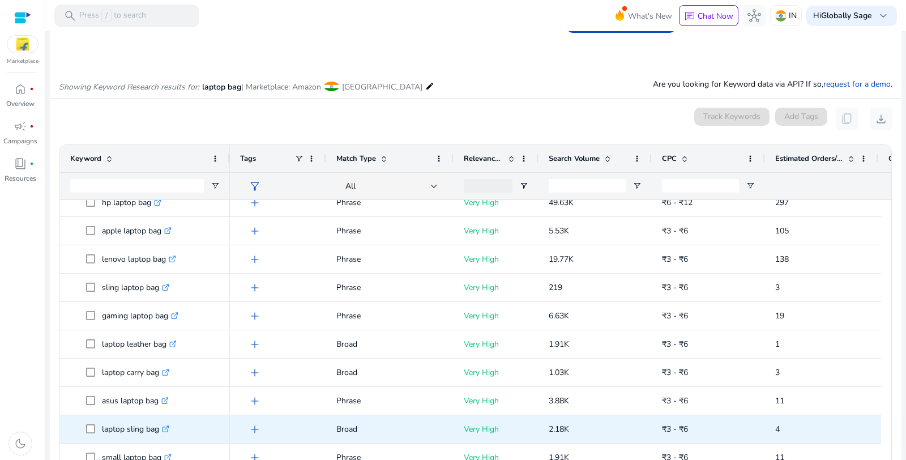
scroll to position [629, 0]
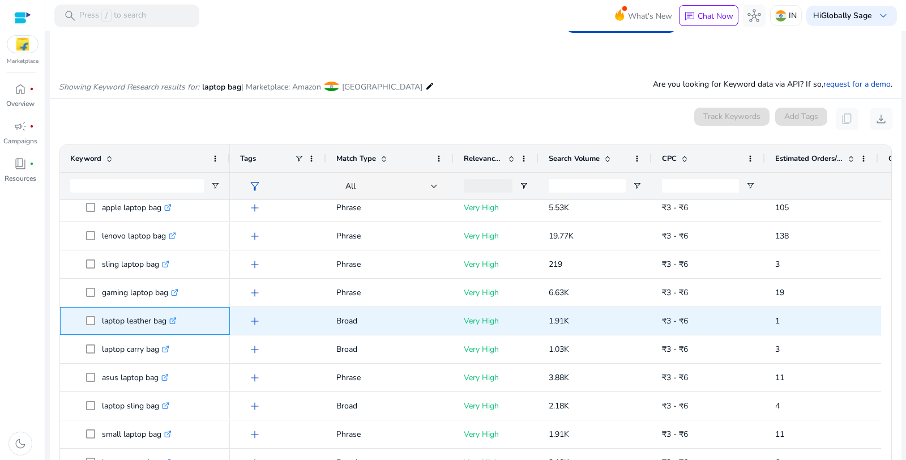
click at [137, 319] on p "laptop leather bag .st0{fill:#2c8af8}" at bounding box center [139, 320] width 75 height 23
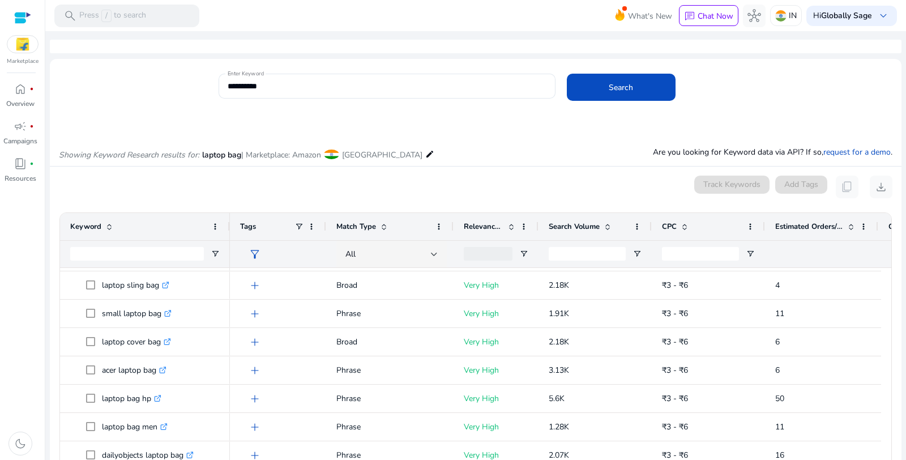
scroll to position [0, 0]
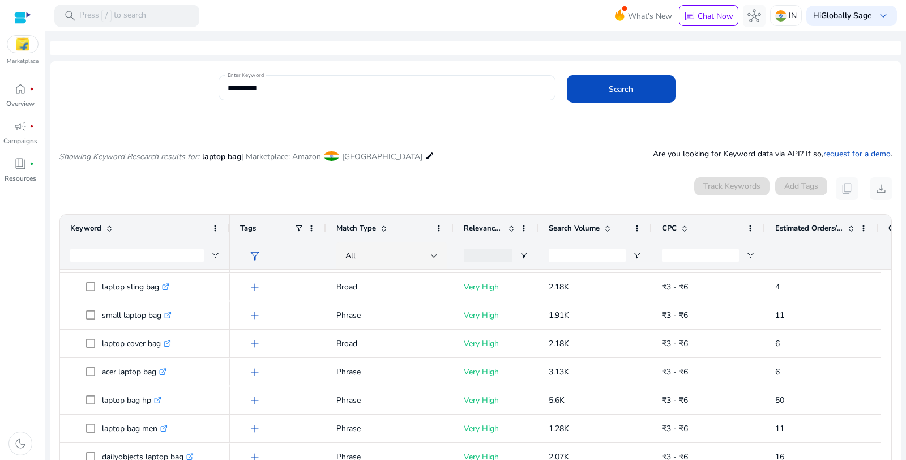
click at [243, 85] on input "**********" at bounding box center [387, 88] width 319 height 12
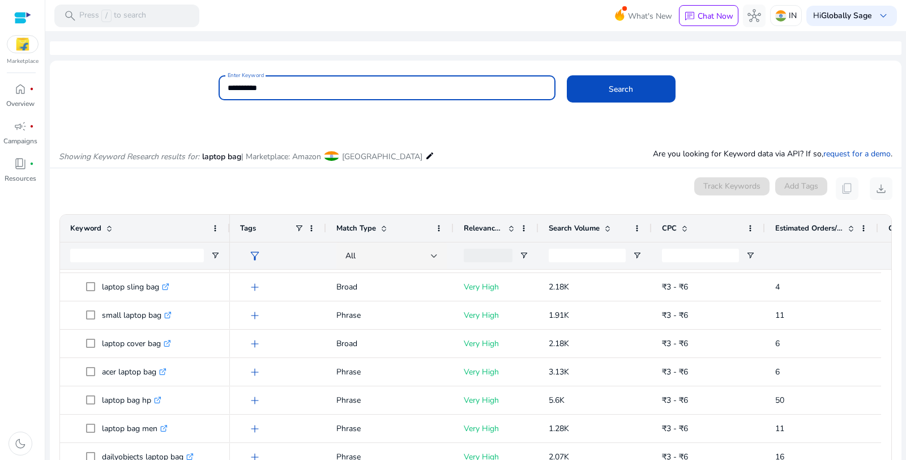
click at [243, 85] on input "**********" at bounding box center [387, 88] width 319 height 12
type input "**********"
click at [567, 75] on button "Search" at bounding box center [621, 88] width 109 height 27
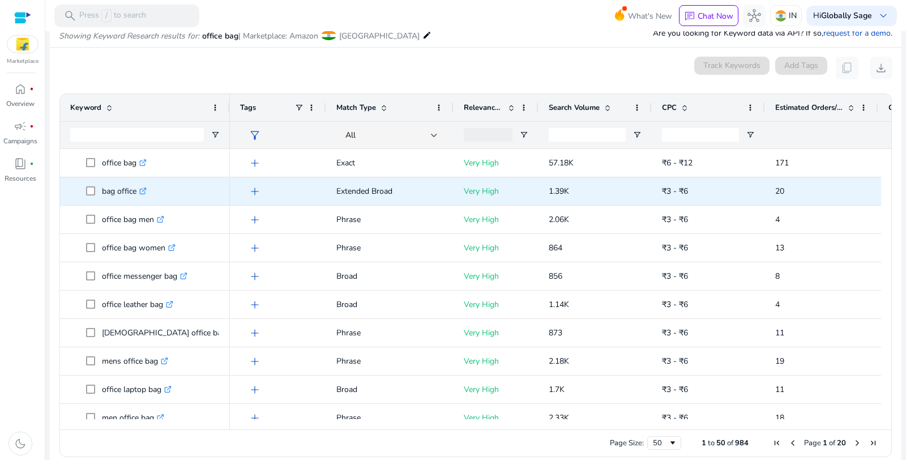
scroll to position [121, 0]
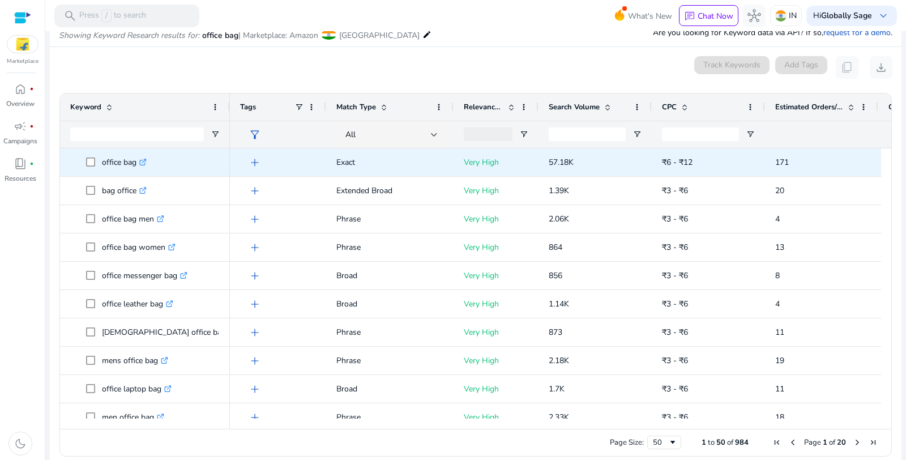
click at [121, 163] on p "office bag .st0{fill:#2c8af8}" at bounding box center [124, 162] width 45 height 23
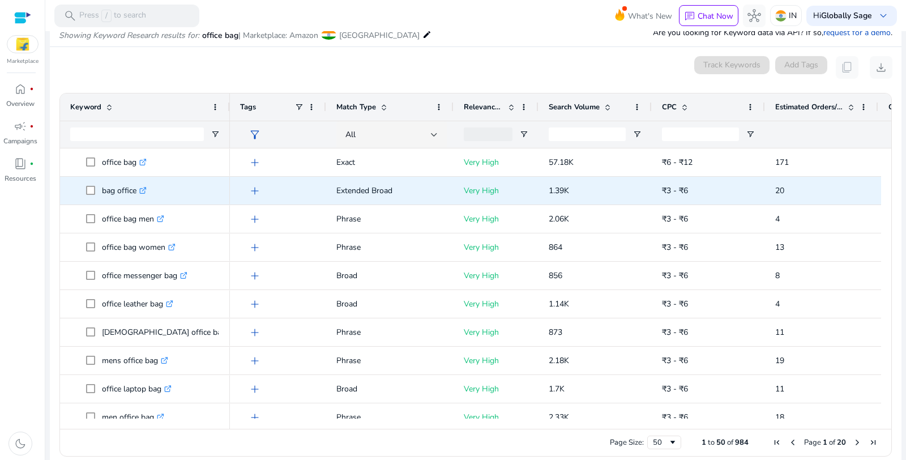
click at [113, 195] on p "bag office .st0{fill:#2c8af8}" at bounding box center [124, 190] width 45 height 23
click at [113, 194] on p "bag office .st0{fill:#2c8af8}" at bounding box center [124, 190] width 45 height 23
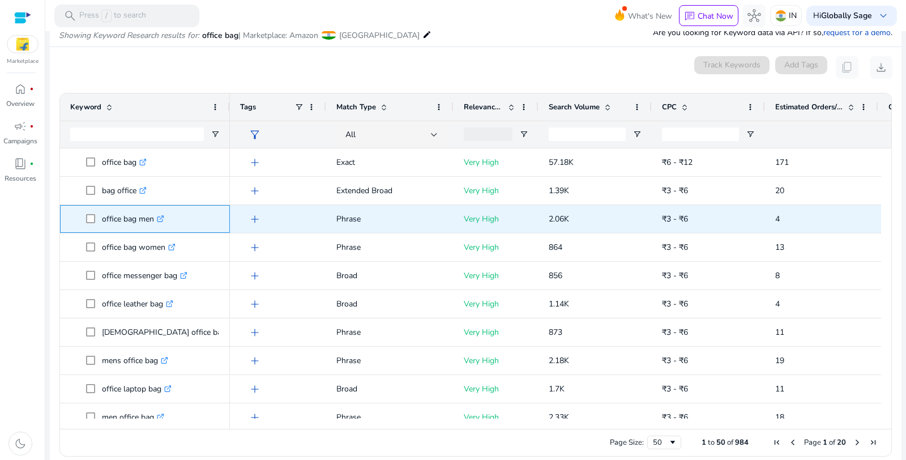
click at [122, 215] on p "office bag men .st0{fill:#2c8af8}" at bounding box center [133, 218] width 62 height 23
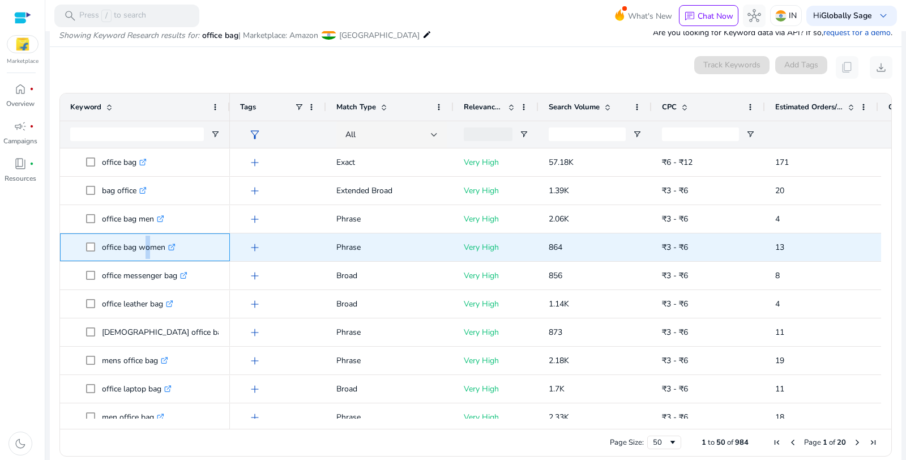
click at [138, 242] on p "office bag women .st0{fill:#2c8af8}" at bounding box center [139, 247] width 74 height 23
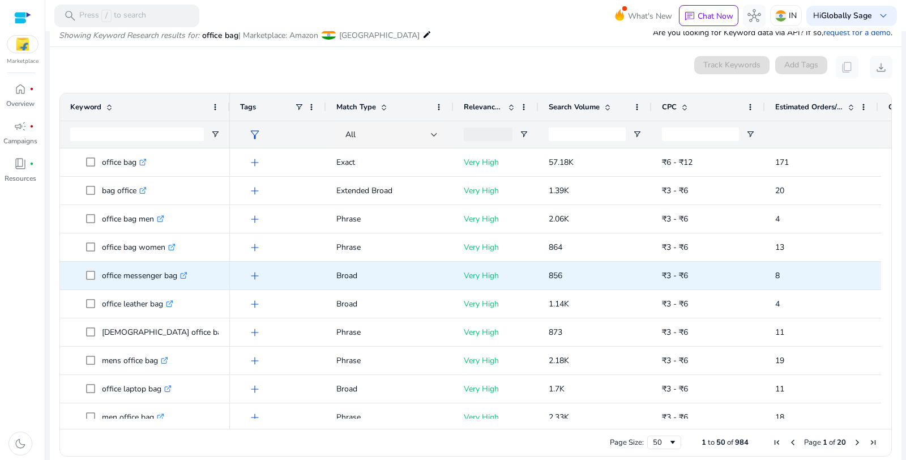
click at [136, 275] on p "office messenger bag .st0{fill:#2c8af8}" at bounding box center [144, 275] width 85 height 23
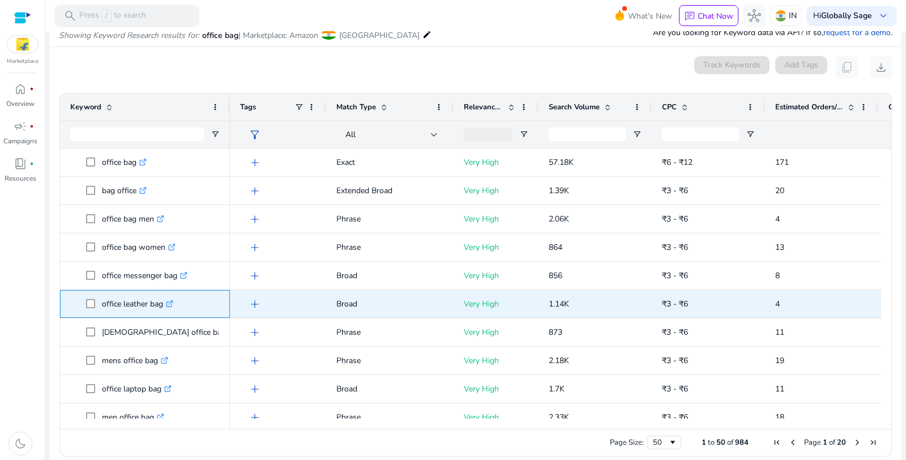
click at [130, 302] on p "office leather bag .st0{fill:#2c8af8}" at bounding box center [137, 303] width 71 height 23
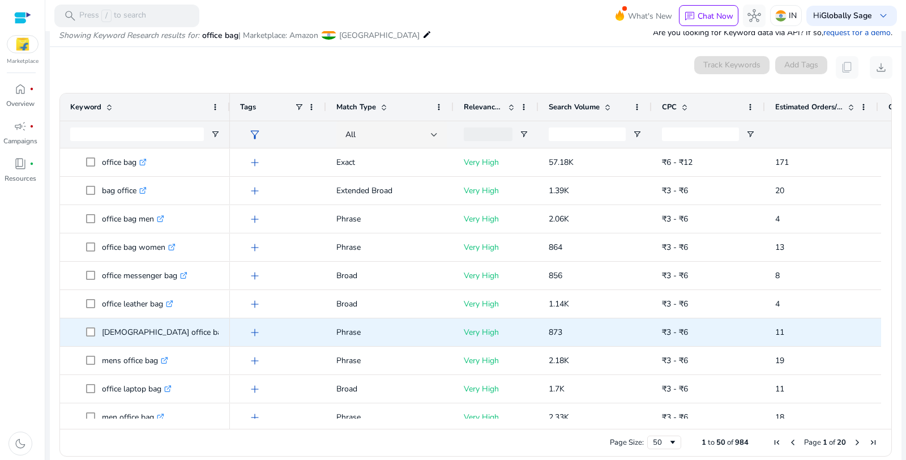
click at [128, 330] on p "[DEMOGRAPHIC_DATA] office bag .st0{fill:#2c8af8}" at bounding box center [169, 331] width 134 height 23
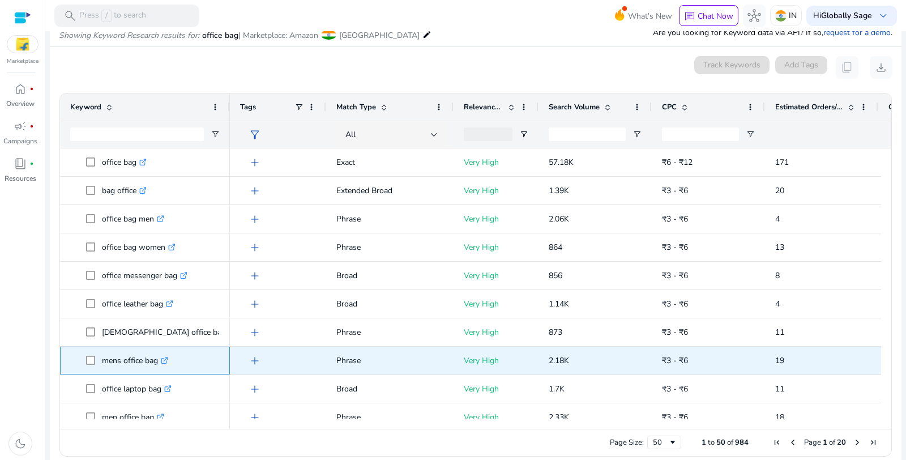
click at [130, 358] on p "mens office bag .st0{fill:#2c8af8}" at bounding box center [135, 360] width 66 height 23
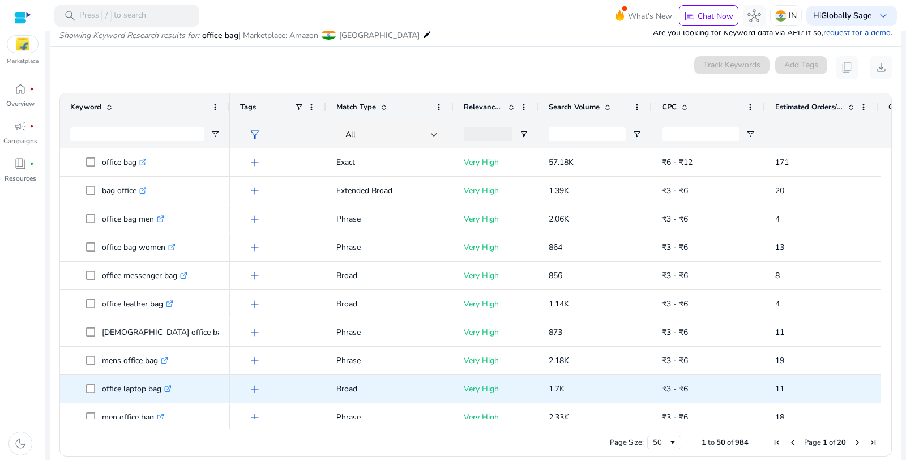
click at [140, 386] on p "office laptop bag .st0{fill:#2c8af8}" at bounding box center [137, 388] width 70 height 23
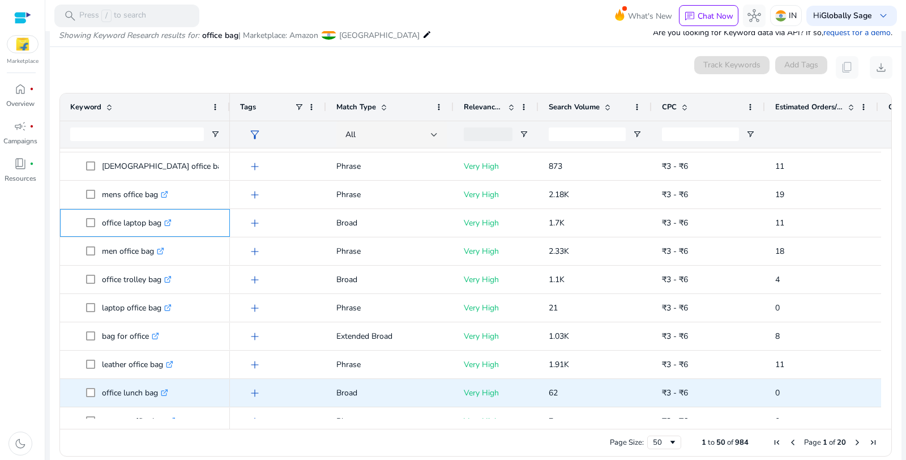
scroll to position [189, 0]
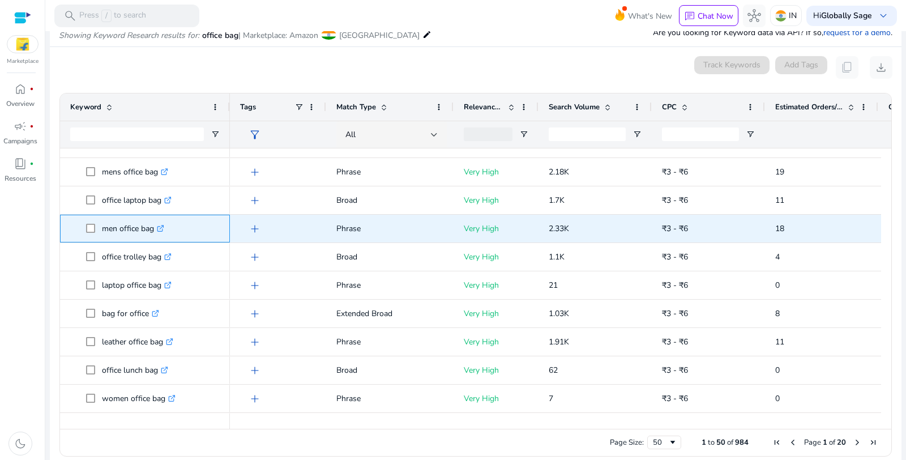
click at [131, 229] on p "men office bag .st0{fill:#2c8af8}" at bounding box center [133, 228] width 62 height 23
copy p "men office bag"
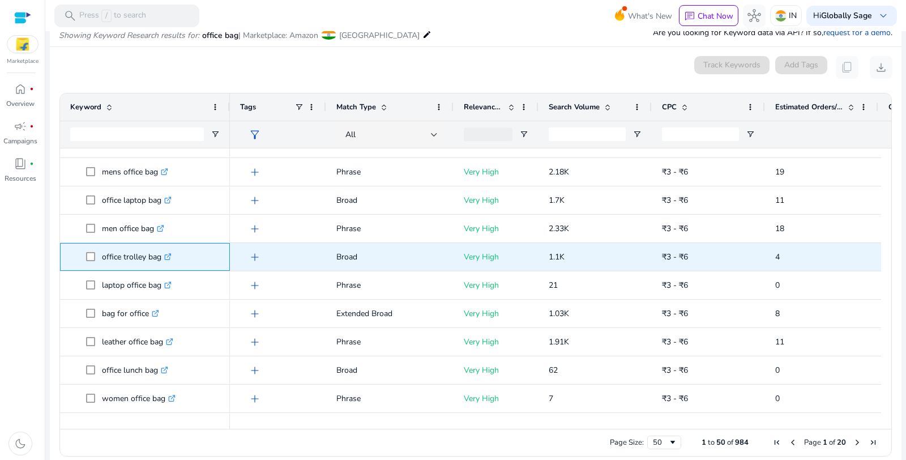
click at [133, 256] on p "office trolley bag .st0{fill:#2c8af8}" at bounding box center [137, 256] width 70 height 23
copy p "office trolley bag"
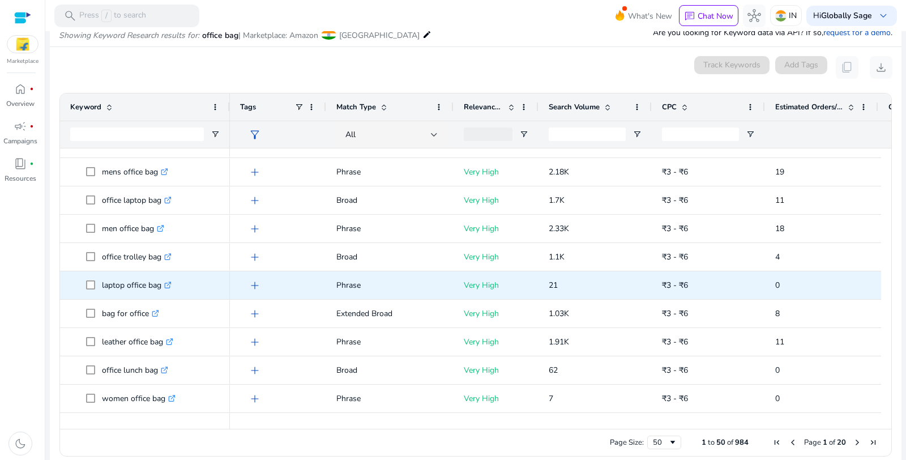
click at [133, 282] on p "laptop office bag .st0{fill:#2c8af8}" at bounding box center [137, 284] width 70 height 23
copy p "laptop office bag"
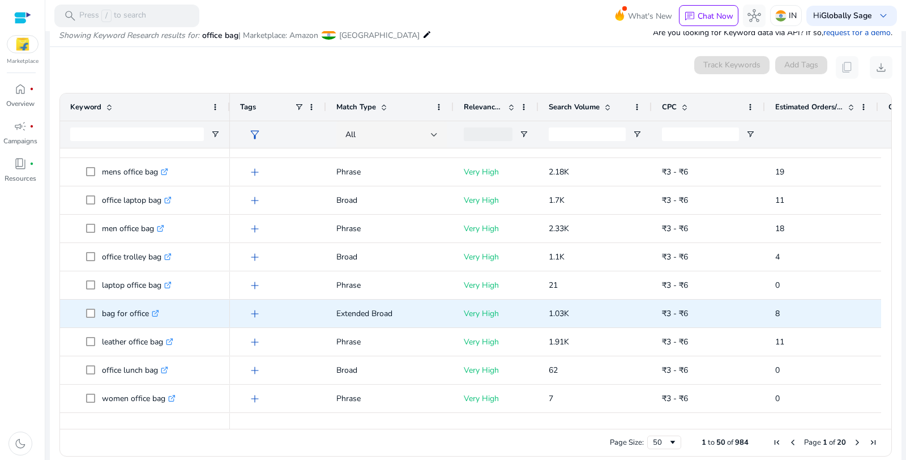
click at [121, 314] on p "bag for office .st0{fill:#2c8af8}" at bounding box center [130, 313] width 57 height 23
copy p "bag for office"
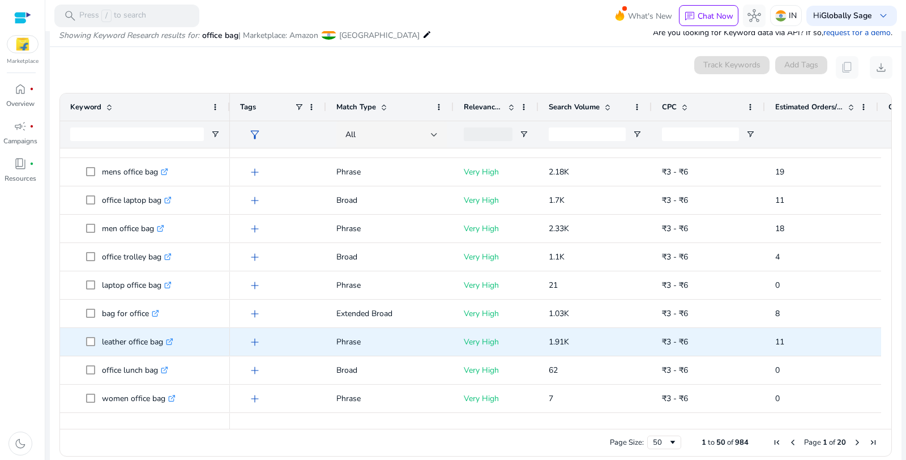
click at [135, 338] on p "leather office bag .st0{fill:#2c8af8}" at bounding box center [137, 341] width 71 height 23
copy p "leather office bag"
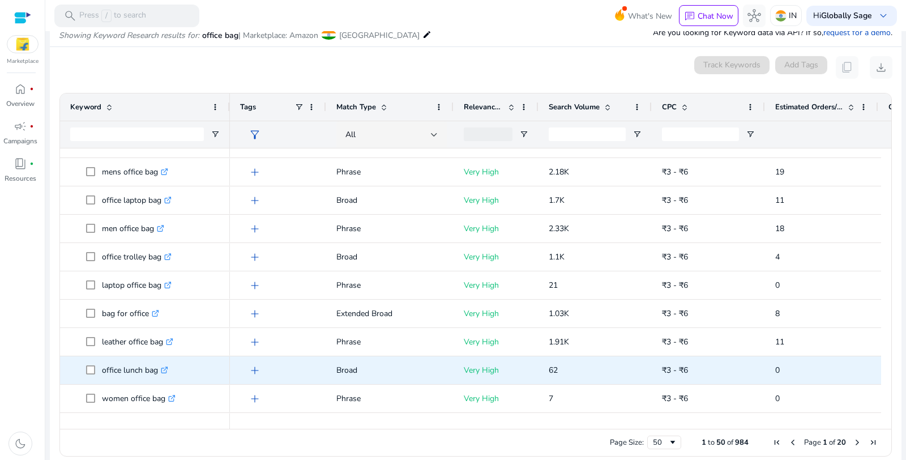
click at [143, 368] on p "office lunch bag .st0{fill:#2c8af8}" at bounding box center [135, 369] width 66 height 23
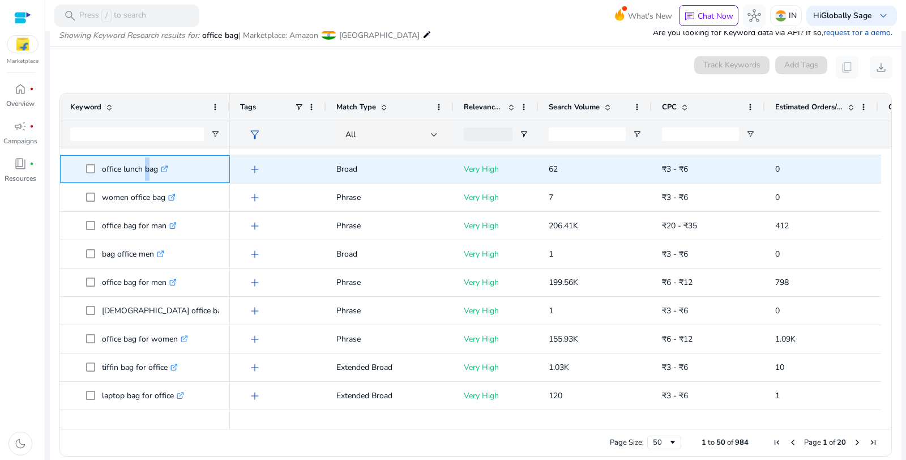
scroll to position [377, 0]
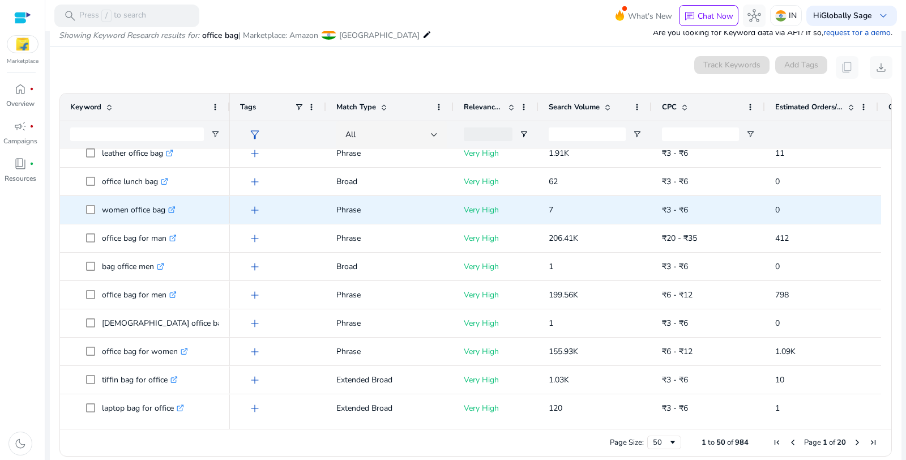
click at [143, 211] on p "women office bag .st0{fill:#2c8af8}" at bounding box center [139, 209] width 74 height 23
copy p "women office bag"
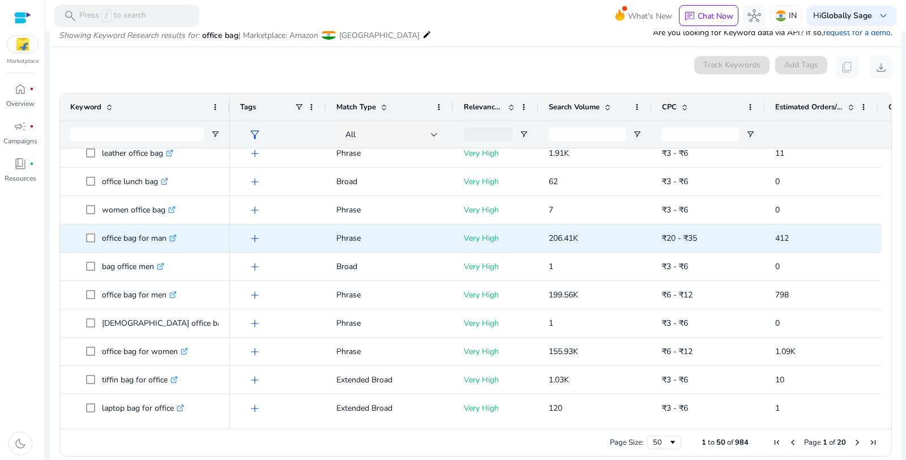
click at [127, 240] on p "office bag for man .st0{fill:#2c8af8}" at bounding box center [139, 237] width 75 height 23
copy p "office bag for man"
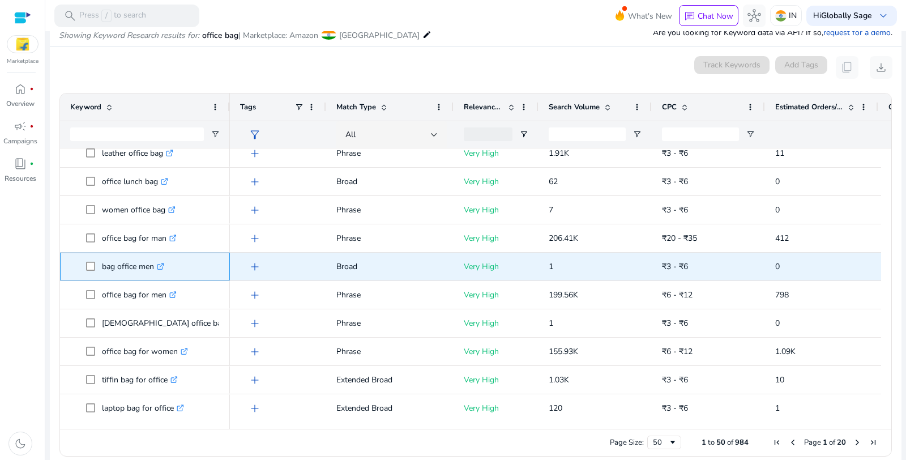
click at [125, 265] on p "bag office men .st0{fill:#2c8af8}" at bounding box center [133, 266] width 62 height 23
copy p "bag office men"
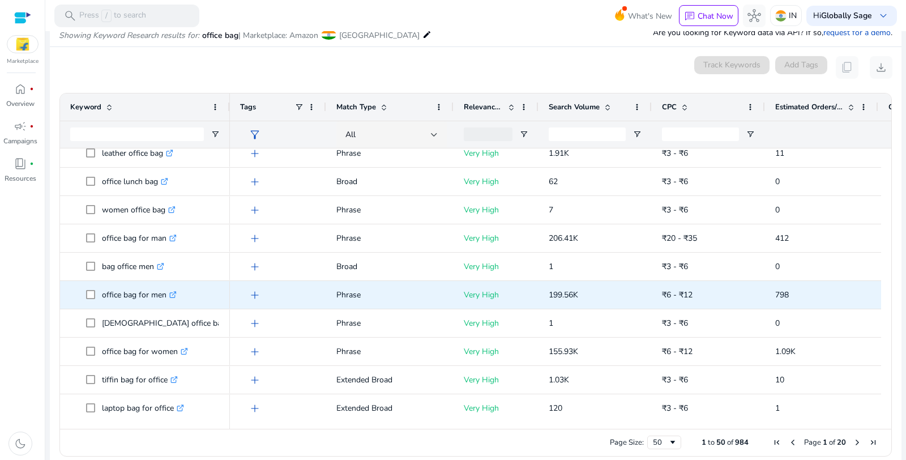
click at [136, 293] on p "office bag for men .st0{fill:#2c8af8}" at bounding box center [139, 294] width 75 height 23
copy p "office bag for men"
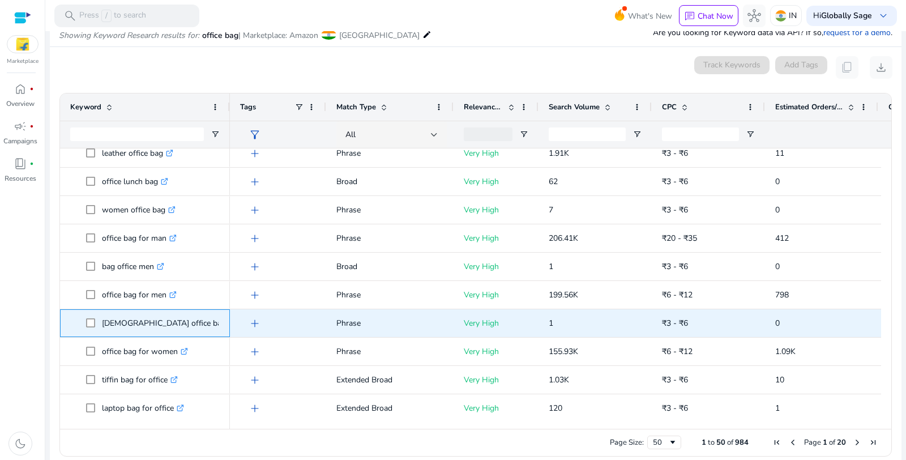
click at [125, 319] on p "ladies office bag .st0{fill:#2c8af8}" at bounding box center [169, 322] width 134 height 23
copy p "[DEMOGRAPHIC_DATA] office bag"
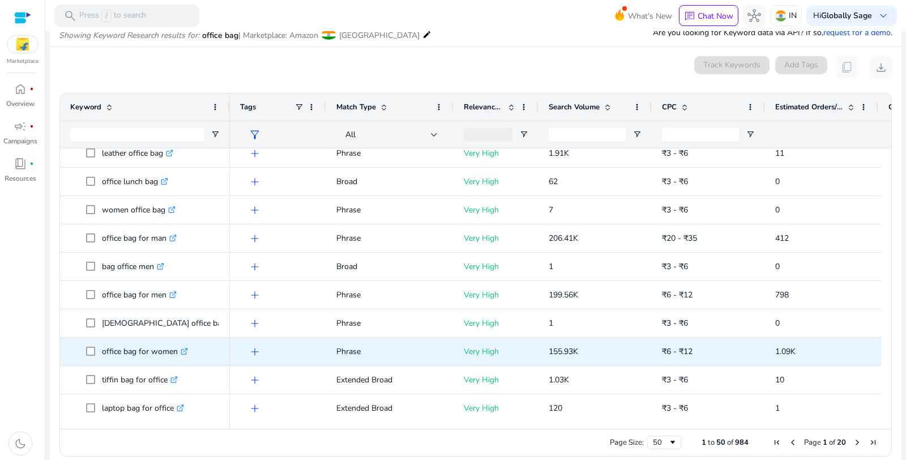
click at [142, 347] on p "office bag for women .st0{fill:#2c8af8}" at bounding box center [145, 351] width 86 height 23
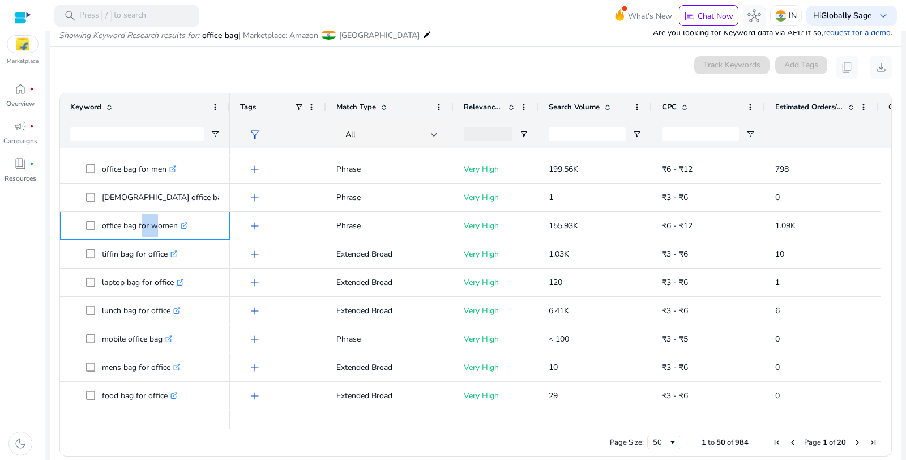
scroll to position [536, 0]
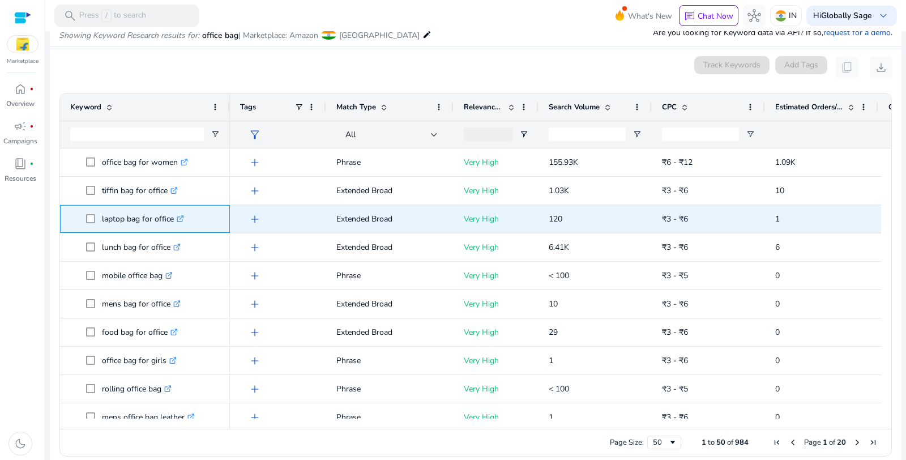
click at [144, 215] on p "laptop bag for office .st0{fill:#2c8af8}" at bounding box center [143, 218] width 82 height 23
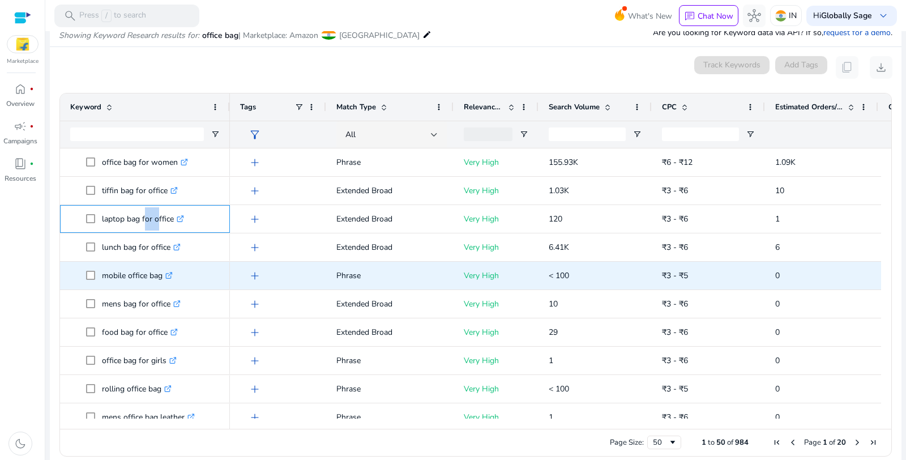
scroll to position [642, 0]
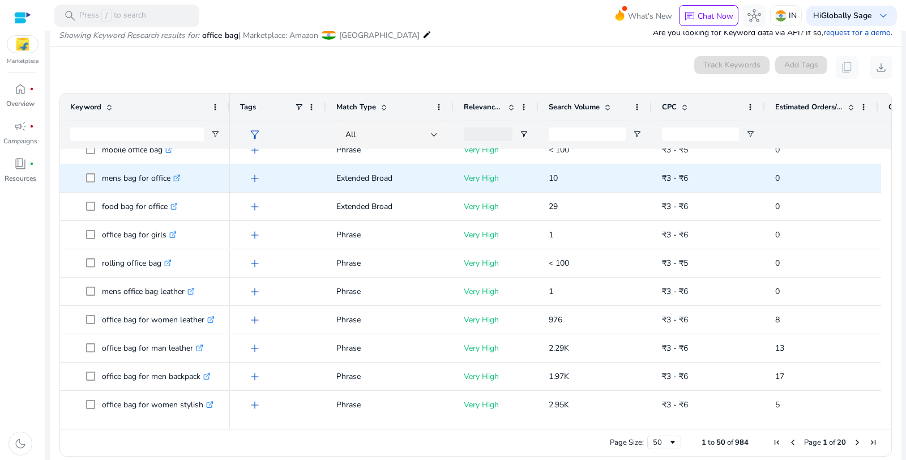
click at [149, 173] on p "mens bag for office .st0{fill:#2c8af8}" at bounding box center [141, 177] width 79 height 23
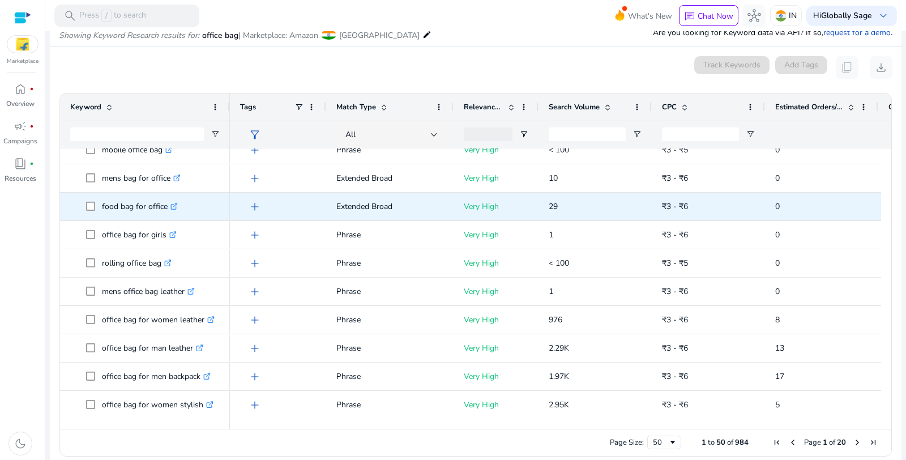
click at [122, 204] on p "food bag for office .st0{fill:#2c8af8}" at bounding box center [140, 206] width 76 height 23
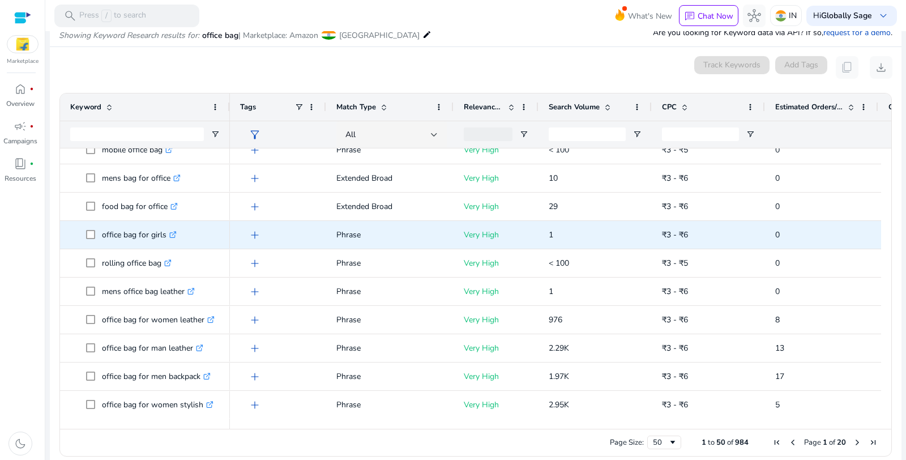
click at [132, 233] on p "office bag for girls .st0{fill:#2c8af8}" at bounding box center [139, 234] width 75 height 23
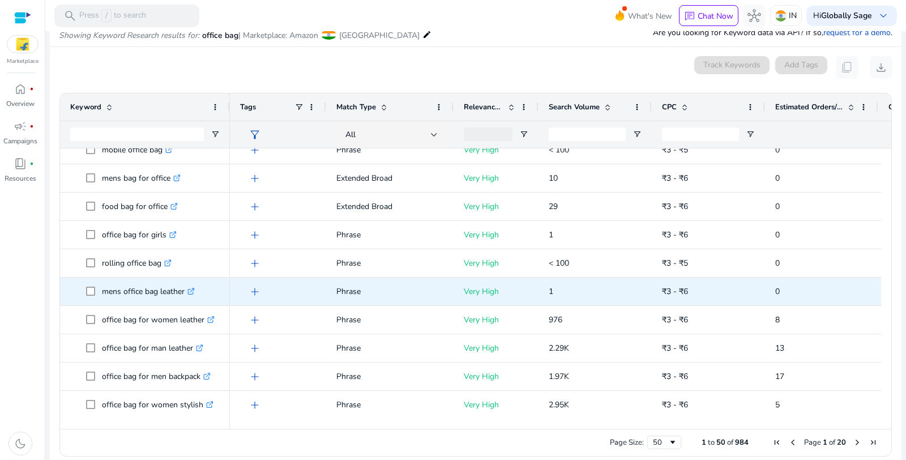
click at [133, 291] on p "mens office bag leather .st0{fill:#2c8af8}" at bounding box center [148, 291] width 93 height 23
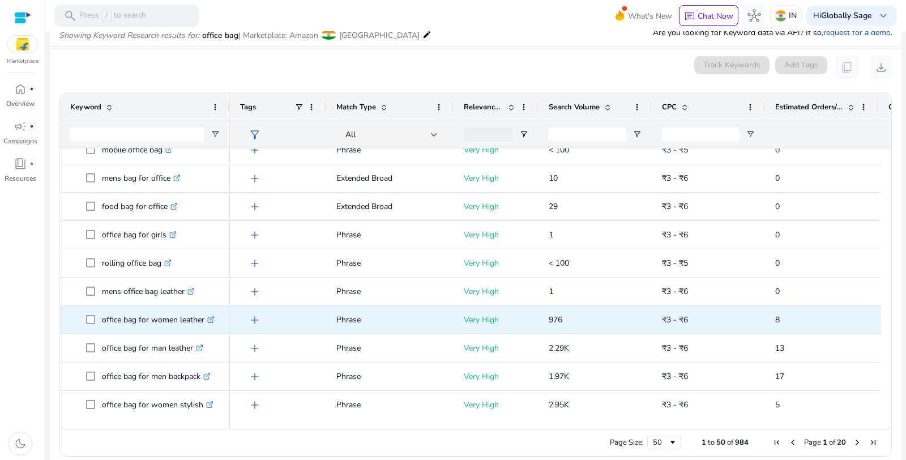
click at [144, 313] on p "office bag for women leather .st0{fill:#2c8af8}" at bounding box center [158, 319] width 113 height 23
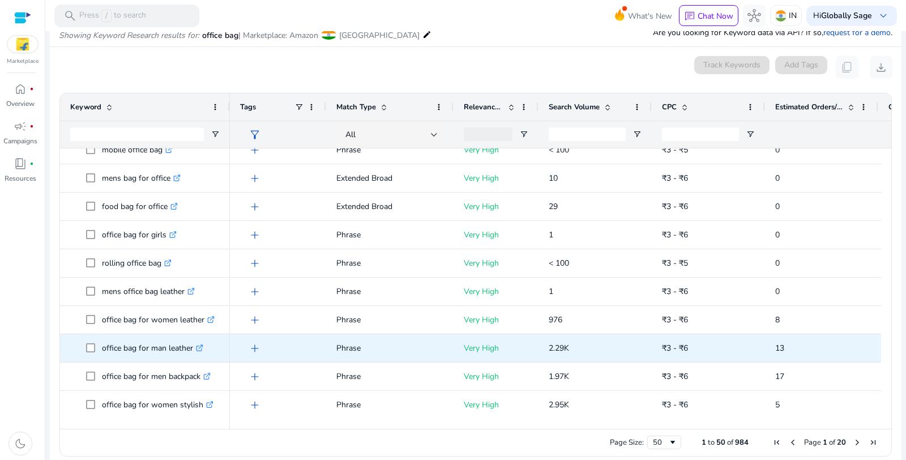
click at [146, 349] on p "office bag for man leather .st0{fill:#2c8af8}" at bounding box center [152, 347] width 101 height 23
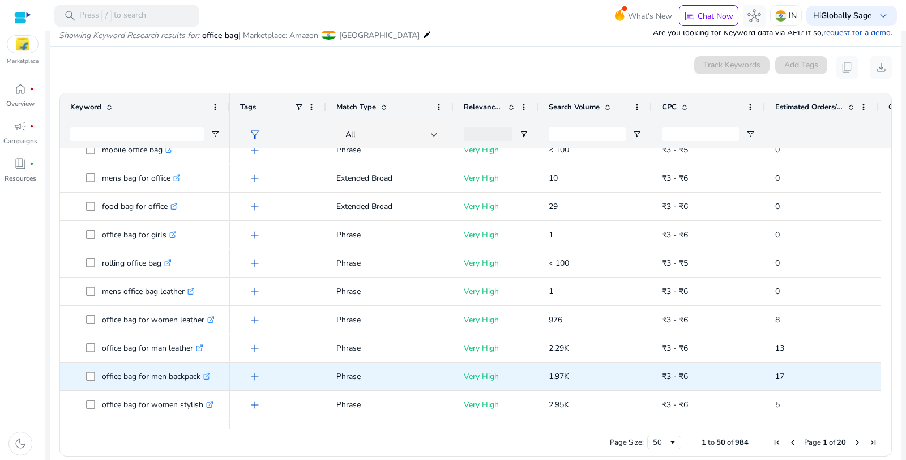
click at [147, 372] on p "office bag for men backpack .st0{fill:#2c8af8}" at bounding box center [156, 376] width 109 height 23
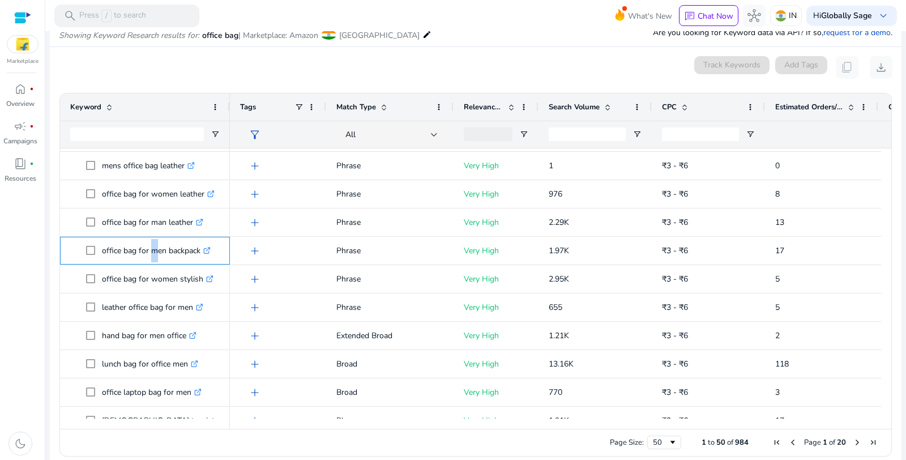
scroll to position [790, 0]
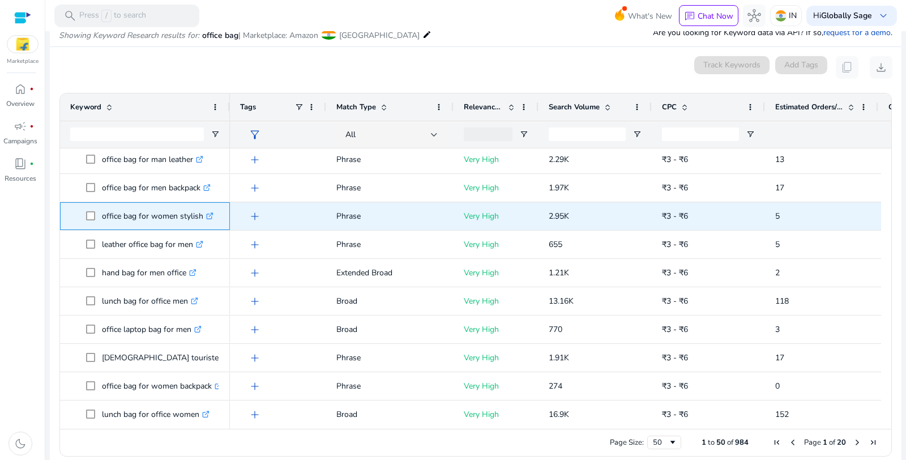
click at [161, 216] on p "office bag for women stylish .st0{fill:#2c8af8}" at bounding box center [158, 215] width 112 height 23
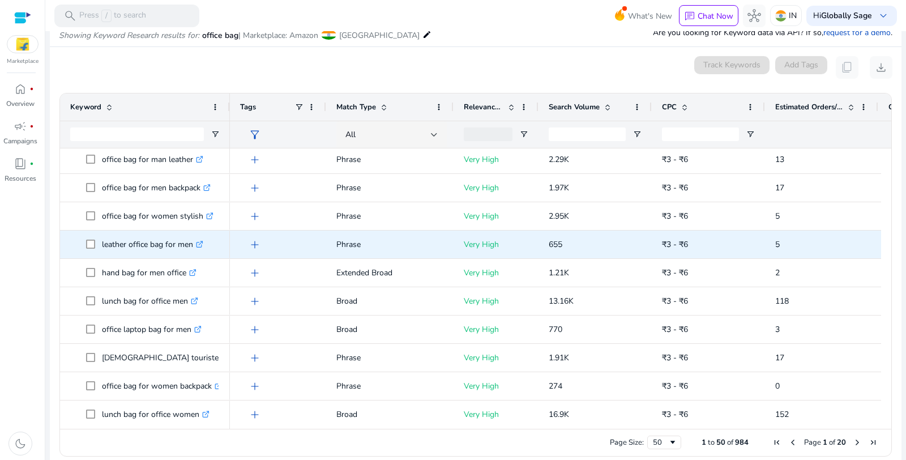
click at [142, 243] on p "leather office bag for men .st0{fill:#2c8af8}" at bounding box center [152, 244] width 101 height 23
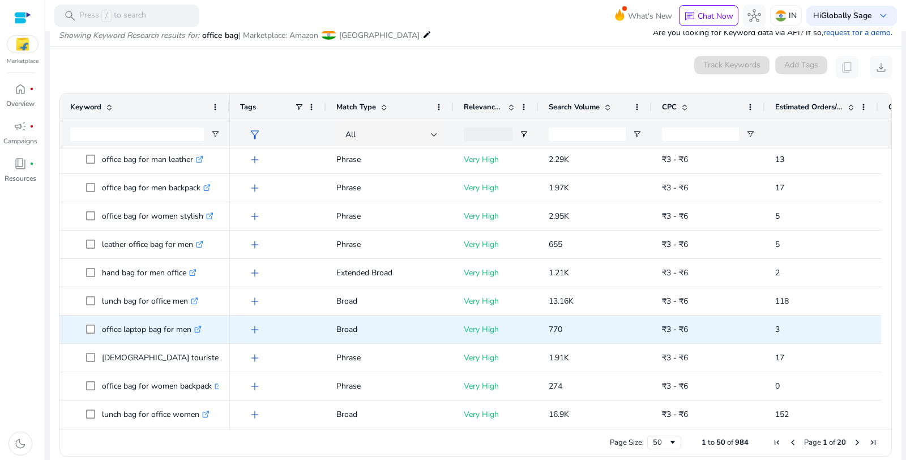
click at [152, 329] on p "office laptop bag for men .st0{fill:#2c8af8}" at bounding box center [152, 329] width 100 height 23
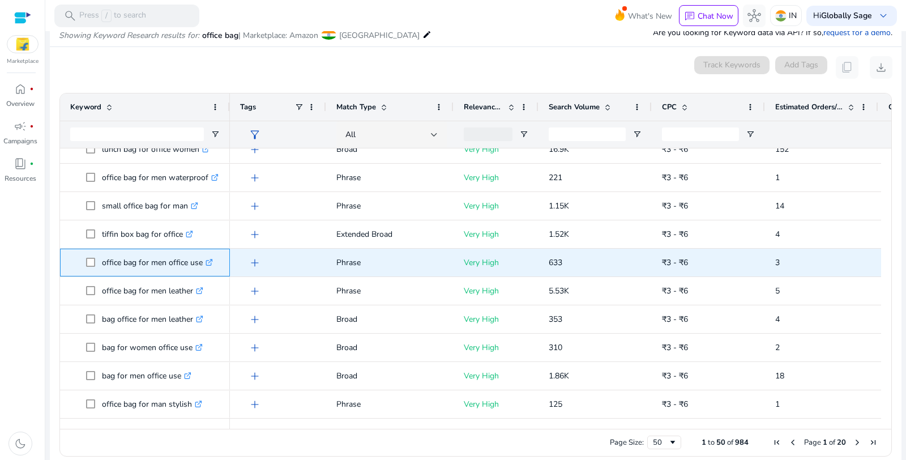
click at [161, 264] on p "office bag for men office use .st0{fill:#2c8af8}" at bounding box center [157, 262] width 111 height 23
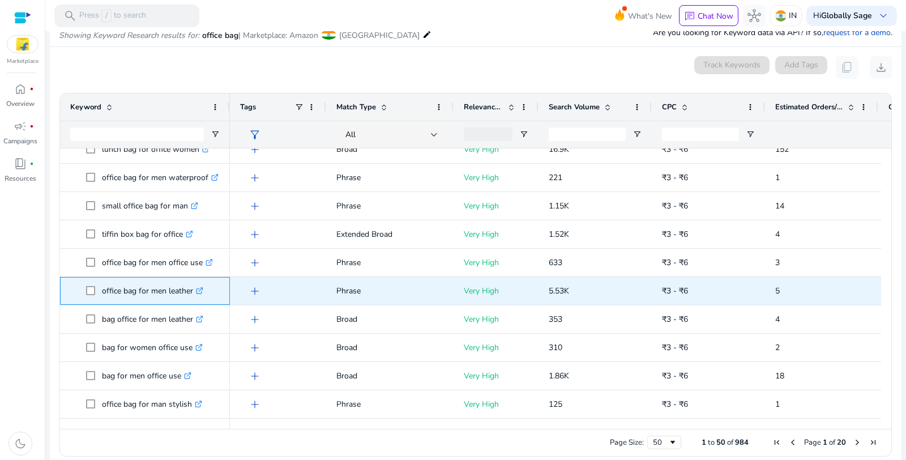
click at [157, 287] on p "office bag for men leather .st0{fill:#2c8af8}" at bounding box center [152, 290] width 101 height 23
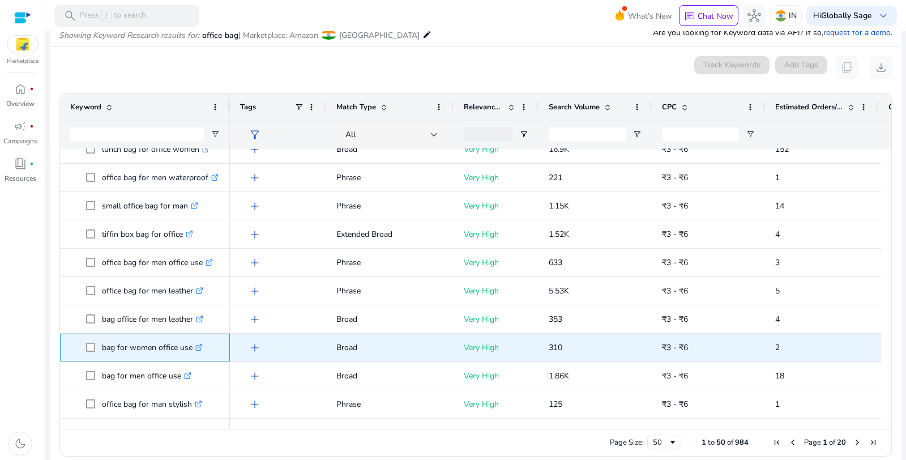
click at [154, 349] on p "bag for women office use .st0{fill:#2c8af8}" at bounding box center [152, 347] width 101 height 23
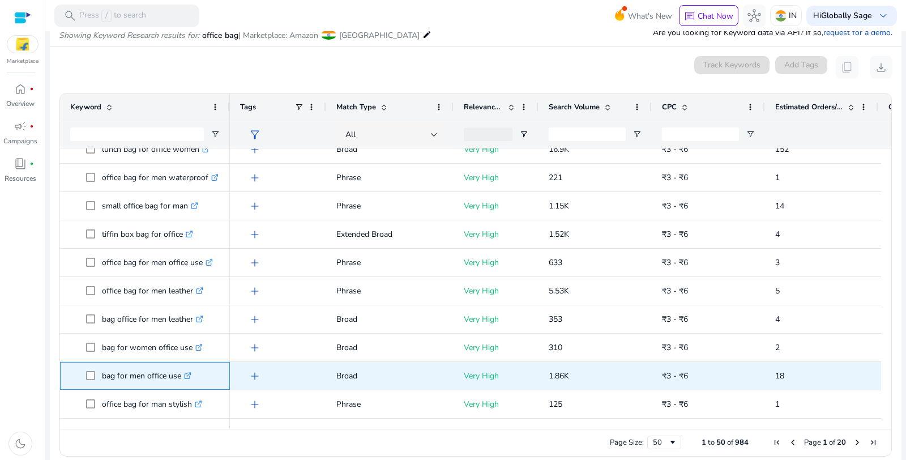
click at [155, 371] on p "bag for men office use .st0{fill:#2c8af8}" at bounding box center [146, 375] width 89 height 23
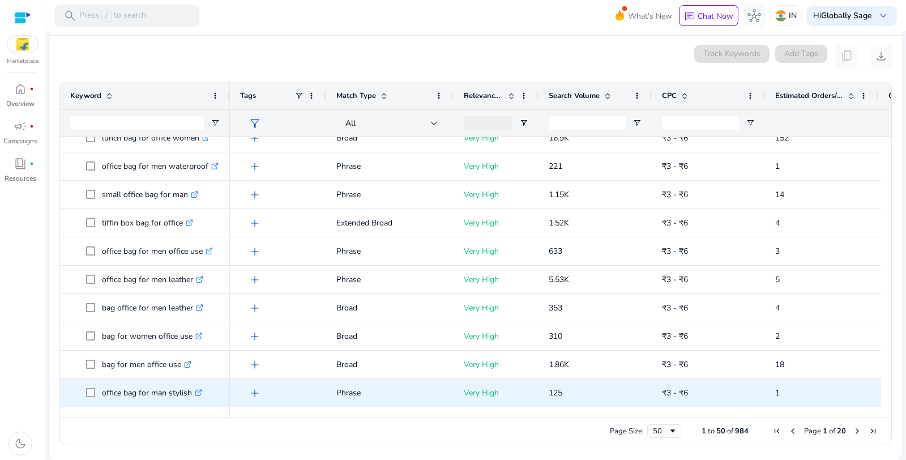
click at [153, 387] on p "office bag for man stylish .st0{fill:#2c8af8}" at bounding box center [152, 392] width 100 height 23
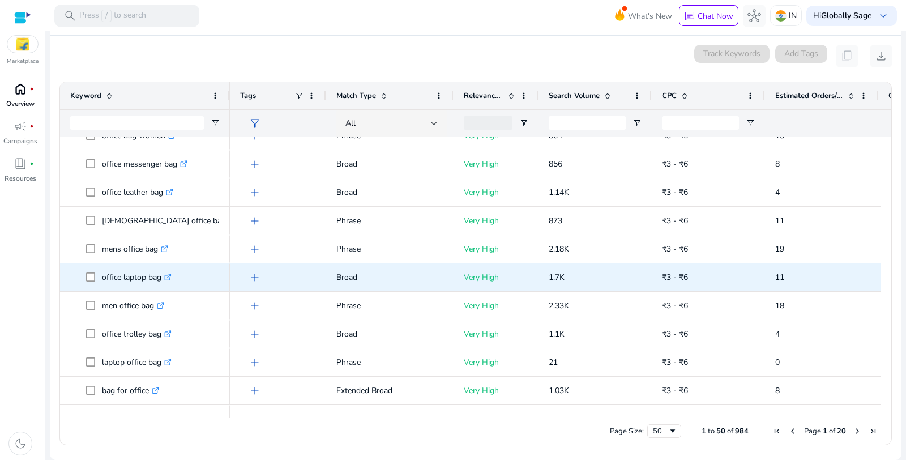
scroll to position [76, 0]
